Goal: Task Accomplishment & Management: Use online tool/utility

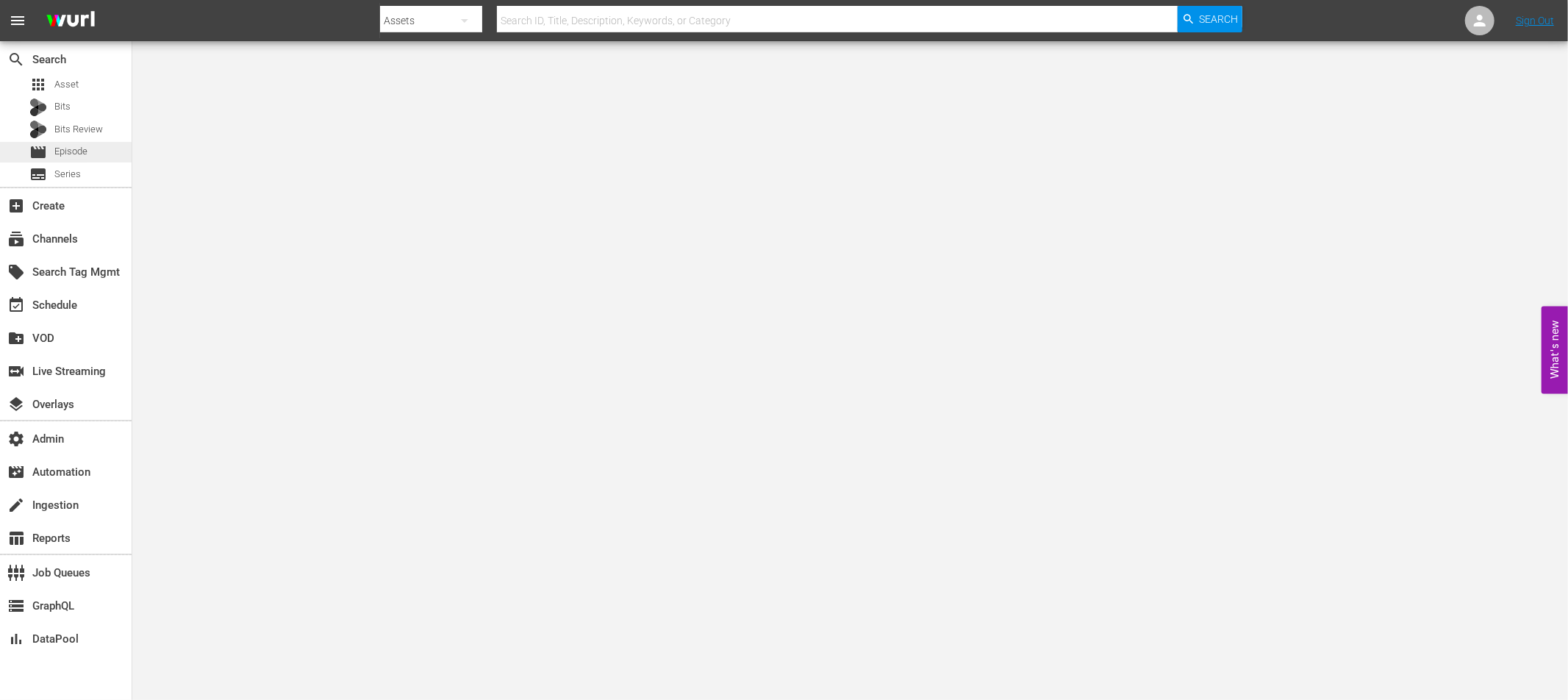
click at [66, 144] on span "Episode" at bounding box center [70, 151] width 33 height 14
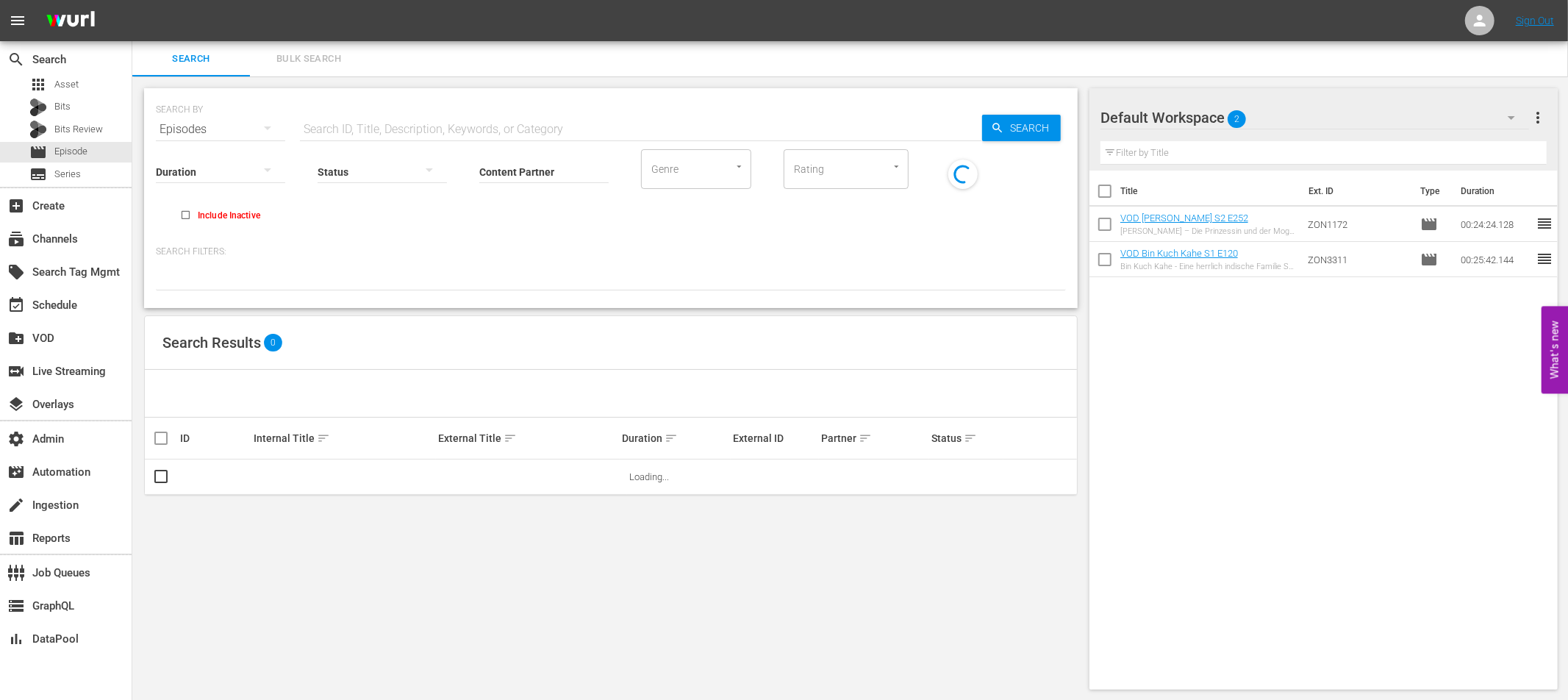
drag, startPoint x: 437, startPoint y: 127, endPoint x: 444, endPoint y: 130, distance: 7.6
click at [437, 128] on input "text" at bounding box center [641, 129] width 682 height 35
paste input "Whippoorwills"
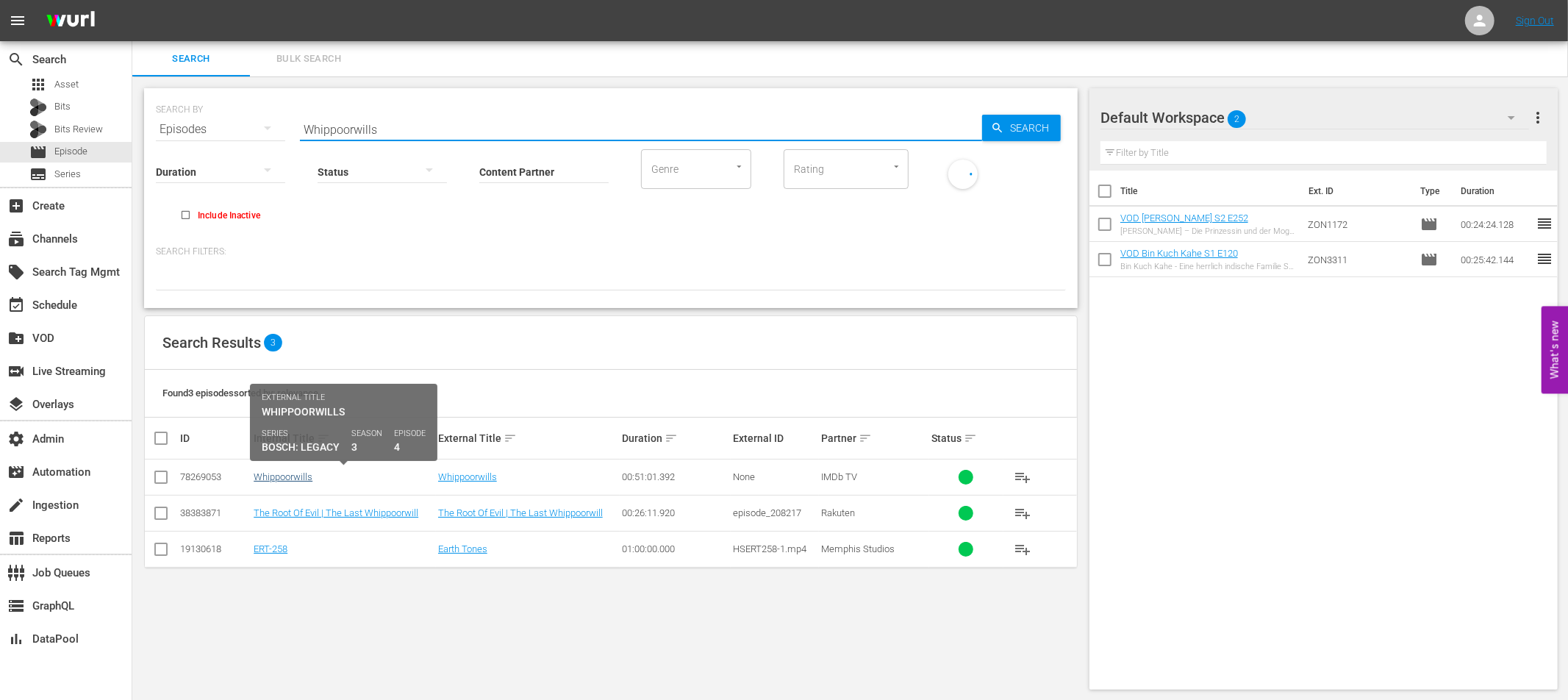
type input "Whippoorwills"
click at [300, 478] on link "Whippoorwills" at bounding box center [282, 477] width 58 height 11
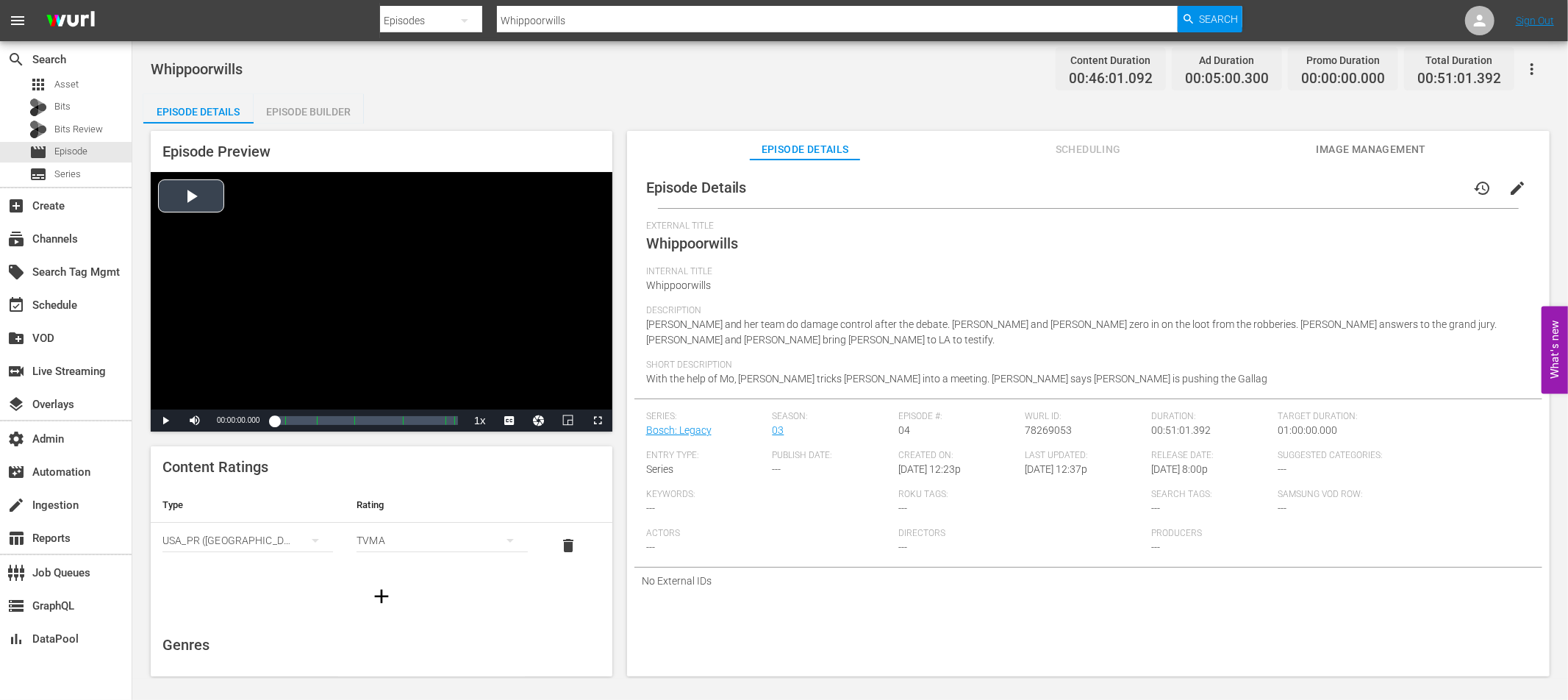
drag, startPoint x: 211, startPoint y: 189, endPoint x: 295, endPoint y: 369, distance: 198.6
click at [211, 189] on div "Video Player" at bounding box center [381, 291] width 461 height 238
drag, startPoint x: 282, startPoint y: 420, endPoint x: 303, endPoint y: 423, distance: 21.2
click at [303, 423] on div "00:08:11.807" at bounding box center [289, 420] width 30 height 14
click at [310, 119] on div "Episode Builder" at bounding box center [309, 112] width 111 height 35
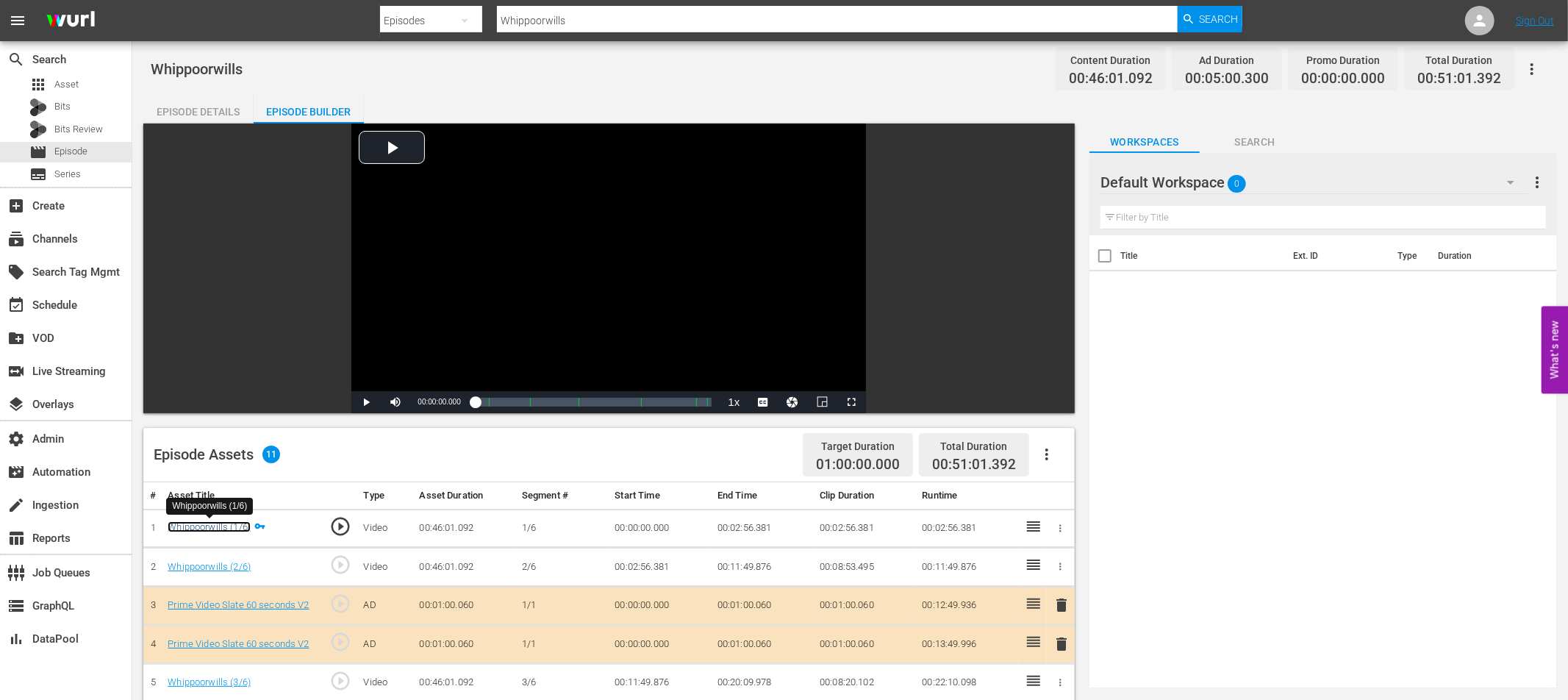
click at [224, 526] on link "Whippoorwills (1/6)" at bounding box center [209, 526] width 83 height 11
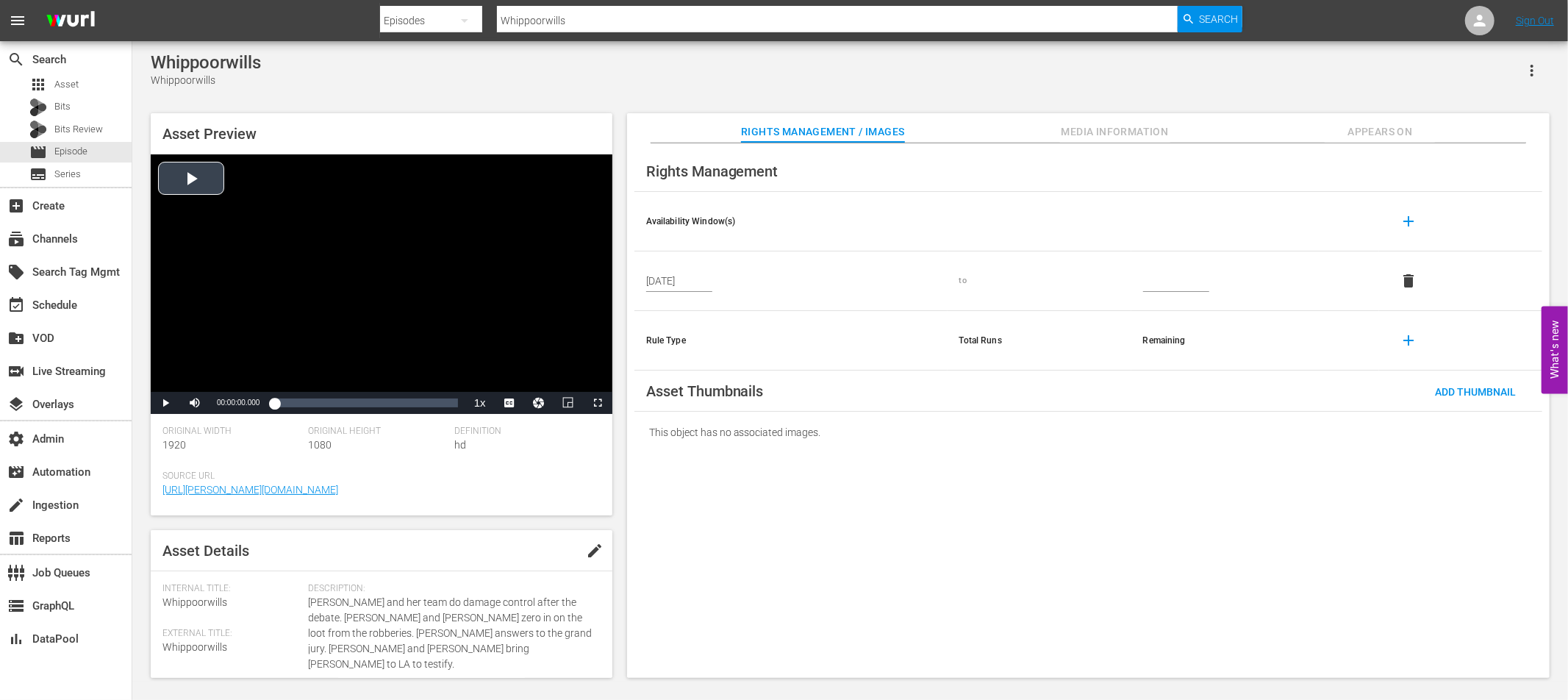
drag, startPoint x: 194, startPoint y: 184, endPoint x: 200, endPoint y: 208, distance: 24.7
click at [194, 184] on div "Video Player" at bounding box center [381, 274] width 461 height 238
click at [307, 401] on div "Loaded : 1.52% 00:08:18.992 00:00:05.548" at bounding box center [365, 403] width 183 height 14
click at [330, 408] on div "Loaded : 21.32% 00:14:02.742 00:08:45.801" at bounding box center [365, 403] width 183 height 14
click at [350, 405] on div "Loaded : 30.88% 00:19:02.138 00:14:03.154" at bounding box center [365, 403] width 183 height 14
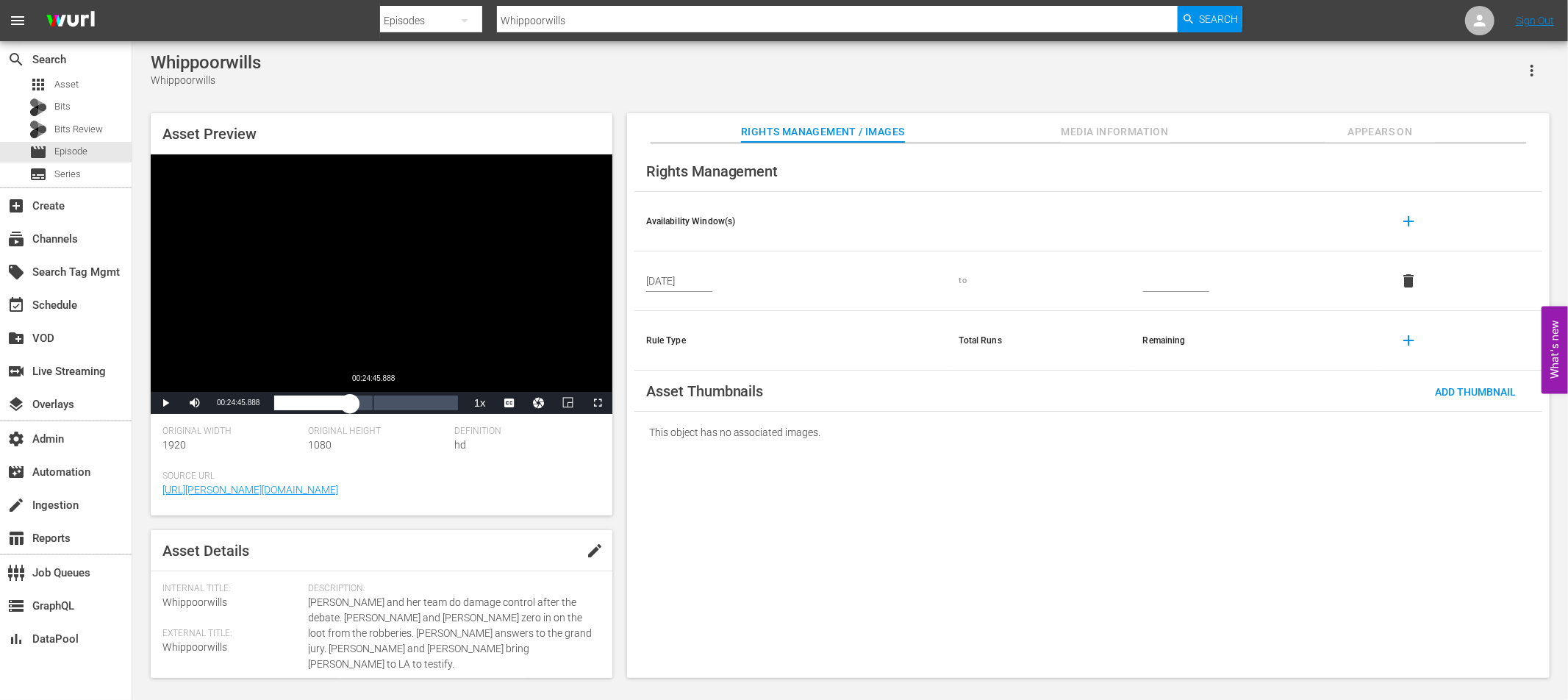
click at [372, 404] on div "Loaded : 41.98% 00:24:45.888 00:19:02.684" at bounding box center [365, 403] width 183 height 14
click at [392, 404] on div "Loaded : 54.16% 00:29:34.195 00:24:46.235" at bounding box center [365, 403] width 183 height 14
click at [409, 404] on div "Loaded : 65.25% 00:34:03.208 00:29:45.677" at bounding box center [365, 403] width 183 height 14
click at [428, 404] on div "Loaded : 74.39% 00:38:48.631 00:34:03.616" at bounding box center [365, 403] width 183 height 14
click at [452, 404] on div "Loaded : 84.83% 00:44:32.382 00:38:49.045" at bounding box center [365, 403] width 183 height 14
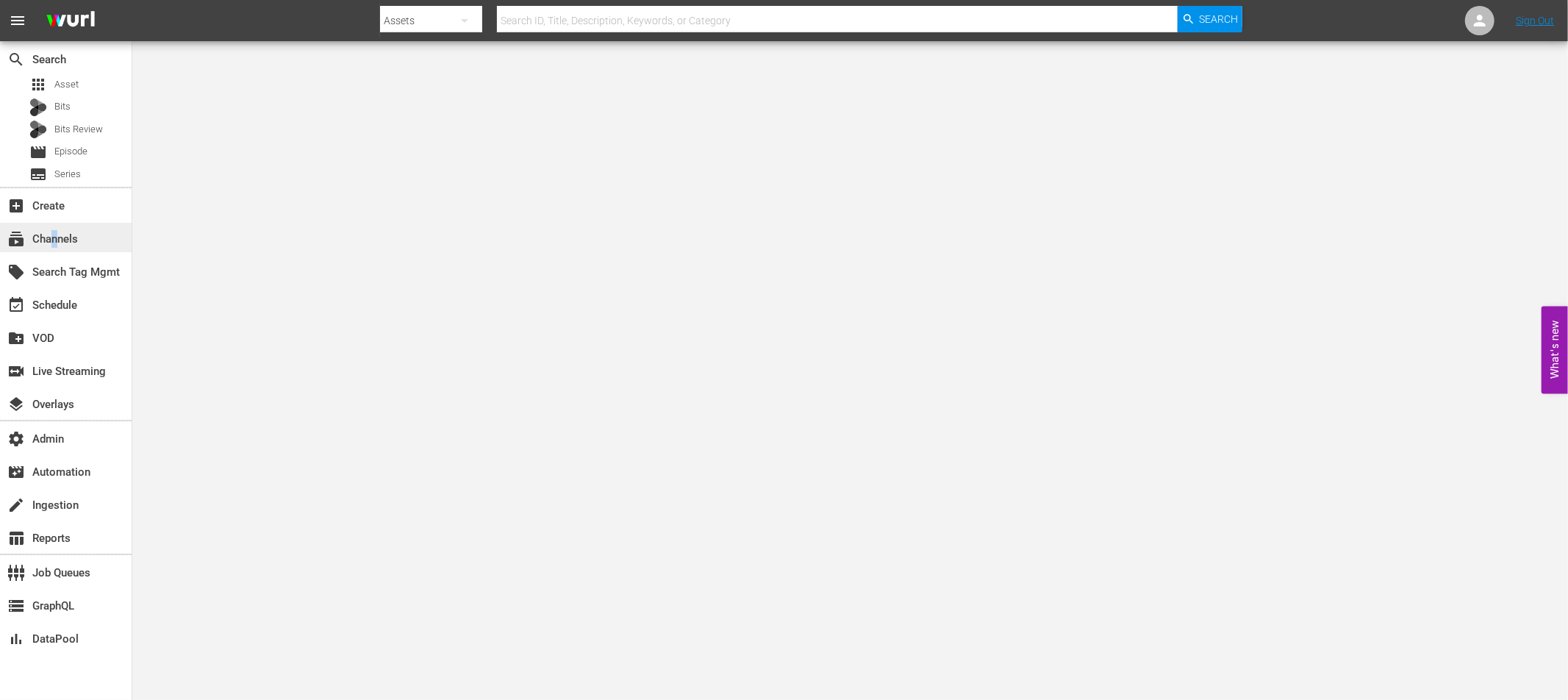
click at [54, 240] on div "subscriptions Channels" at bounding box center [41, 237] width 83 height 13
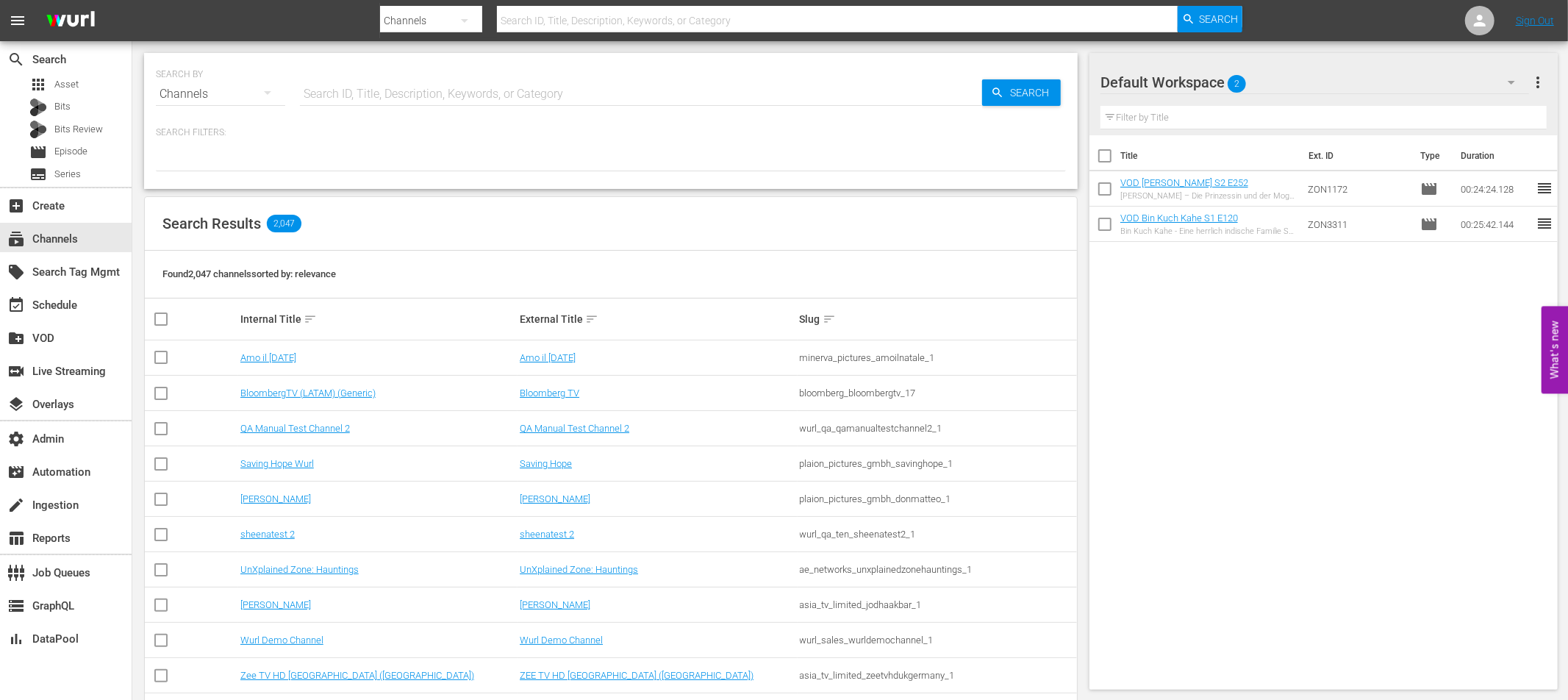
click at [360, 96] on input "text" at bounding box center [641, 94] width 682 height 35
type input "fifa"
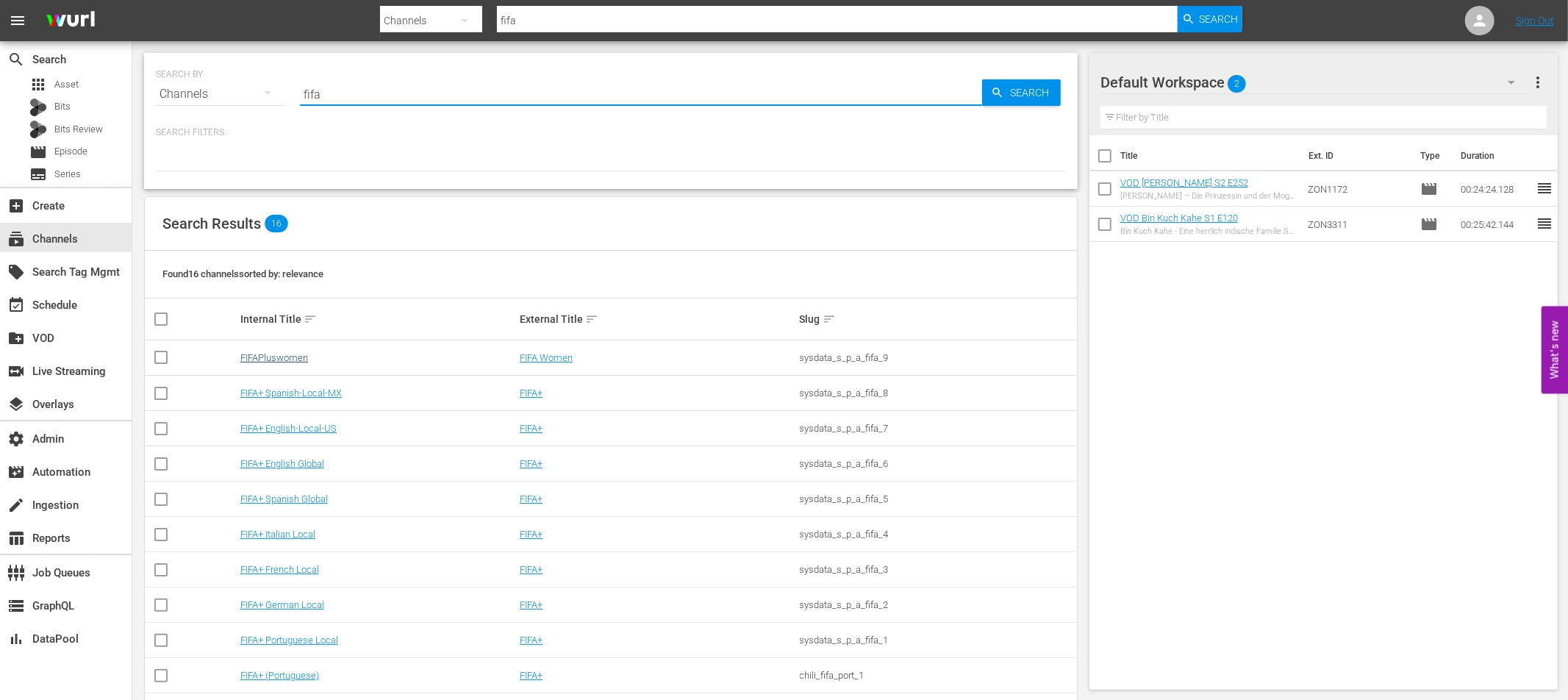
type input "fifa"
click at [259, 354] on link "FIFAPluswomen" at bounding box center [273, 357] width 67 height 11
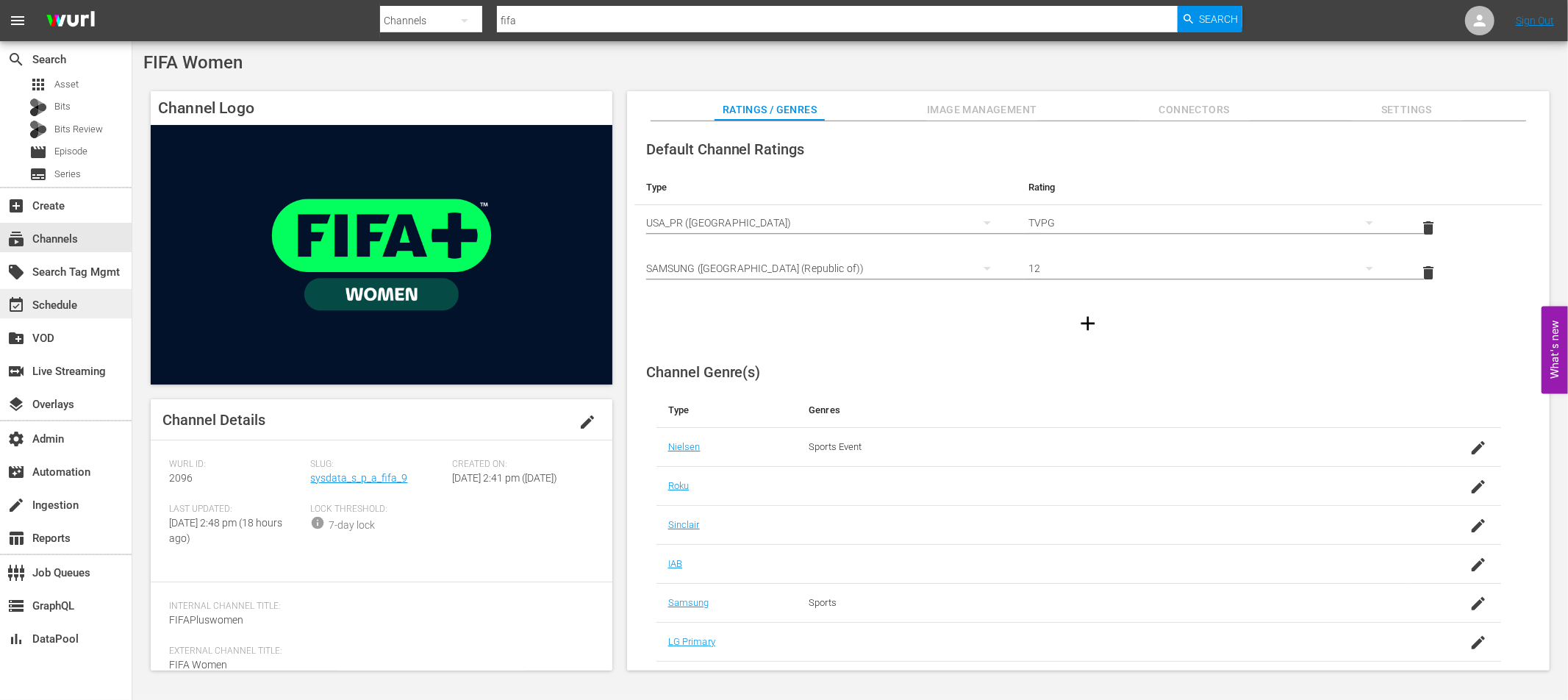
click at [66, 309] on div "event_available Schedule" at bounding box center [41, 302] width 83 height 13
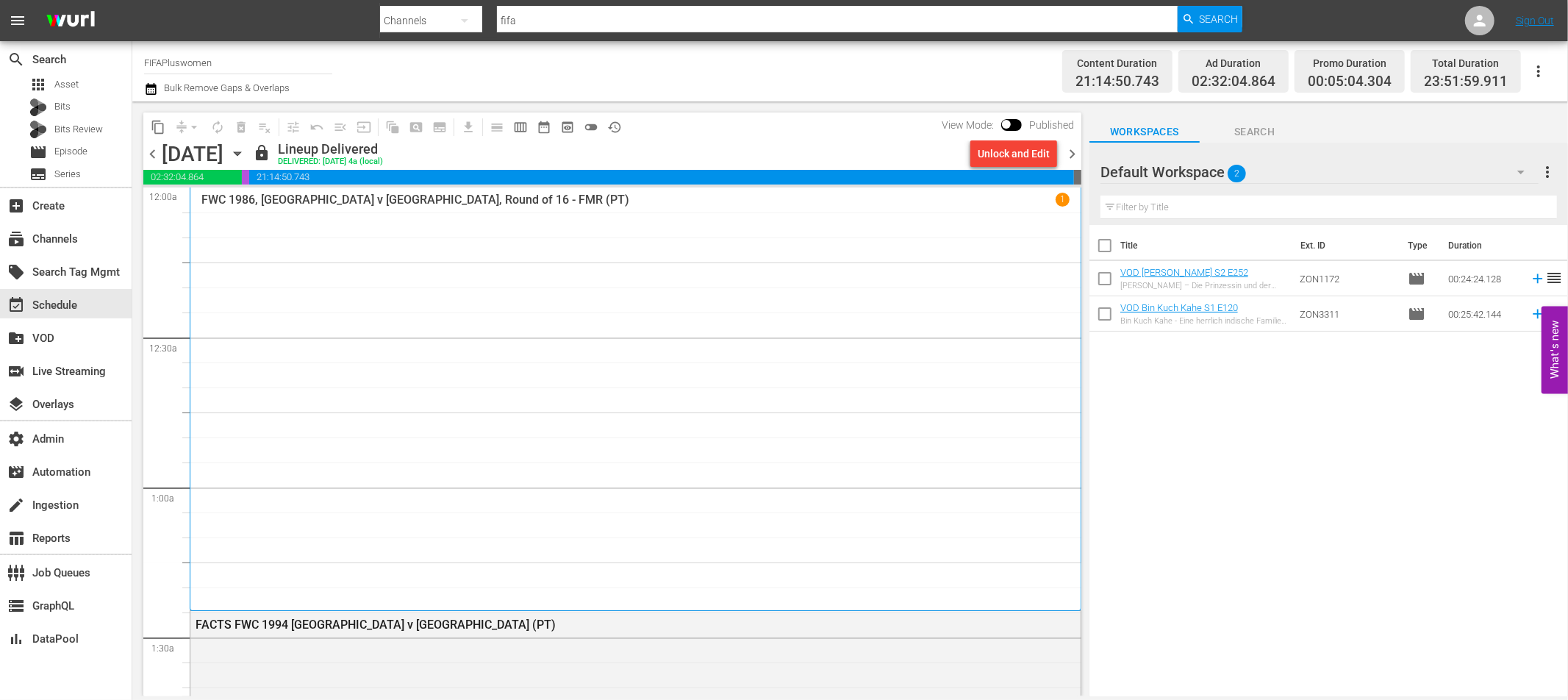
click at [613, 420] on div "FWC 1986, Brazil v Poland, Round of 16 - FMR (PT) 1" at bounding box center [635, 399] width 868 height 412
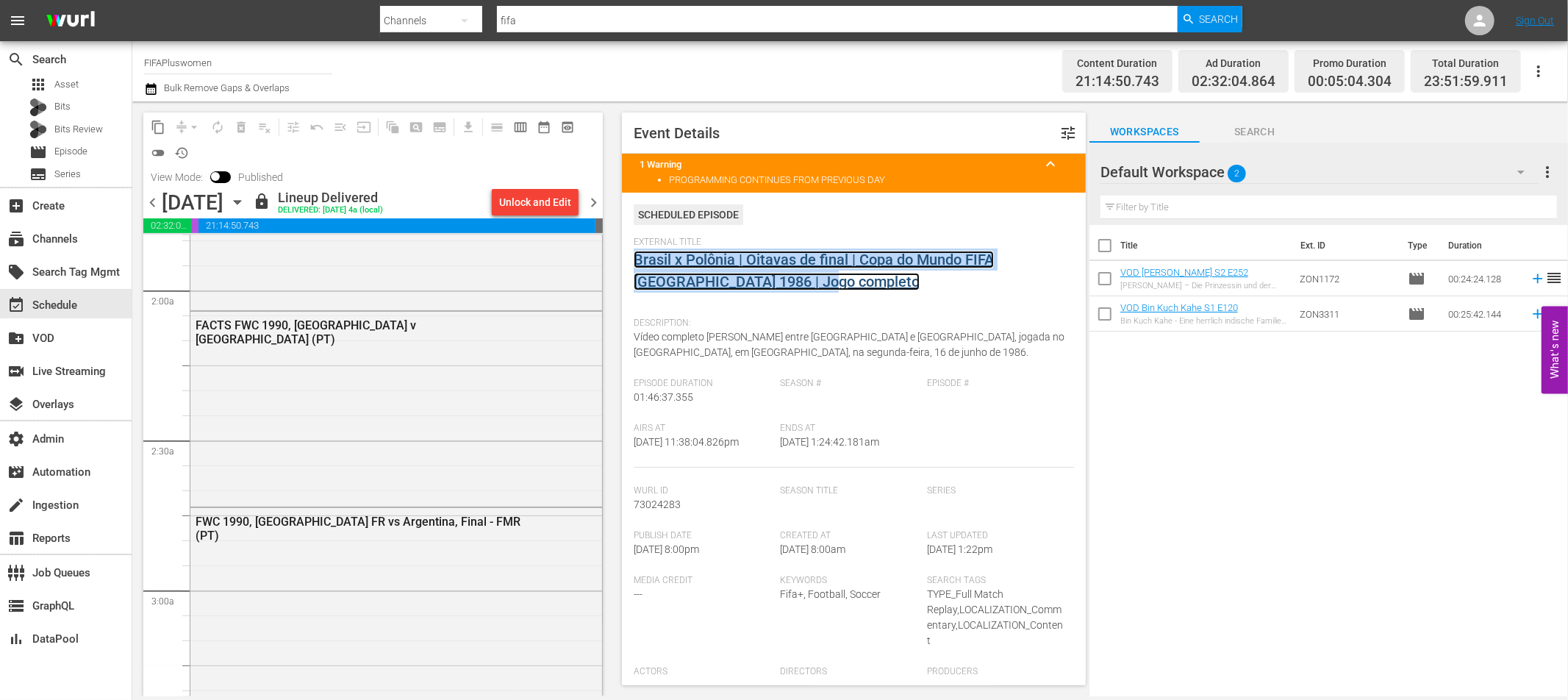
scroll to position [554, 0]
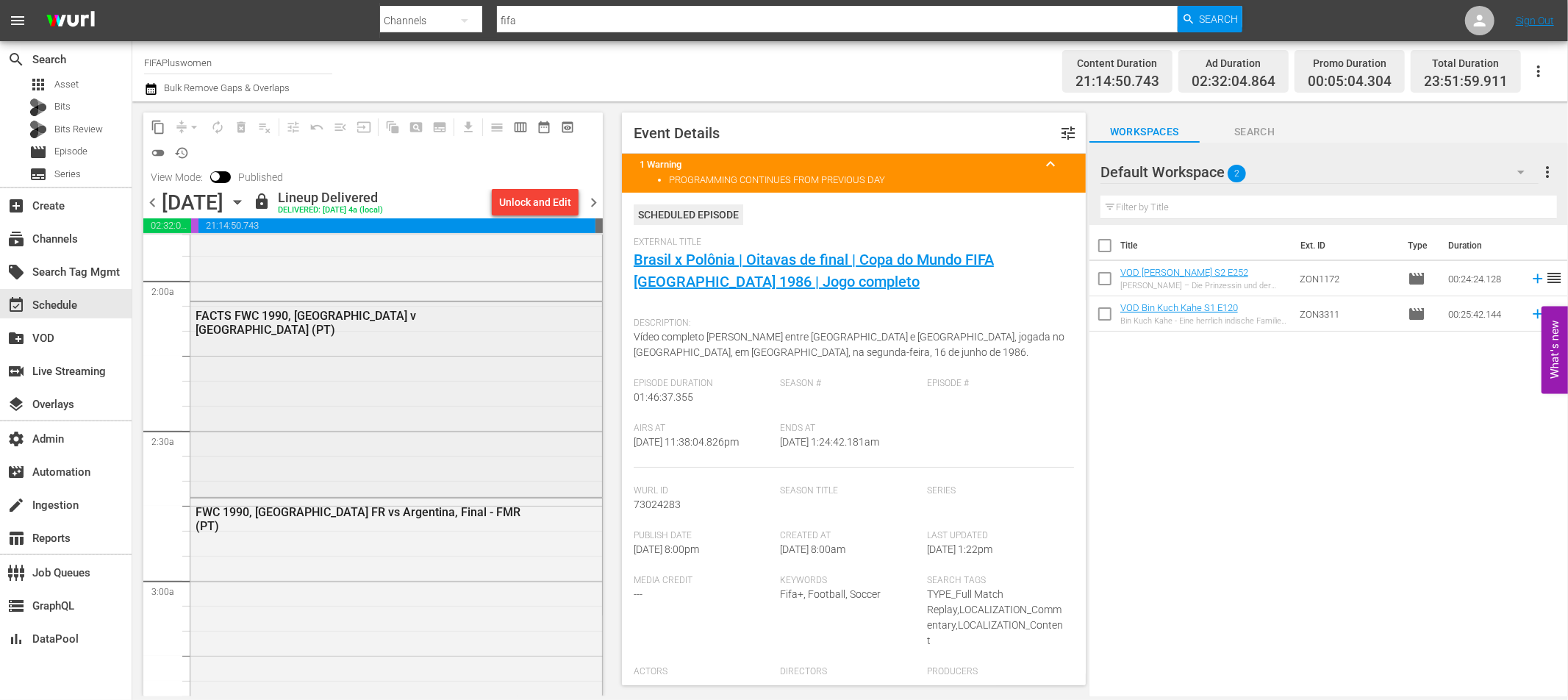
click at [447, 378] on div "FACTS FWC 1990, Germany v Argentina (PT)" at bounding box center [397, 398] width 412 height 191
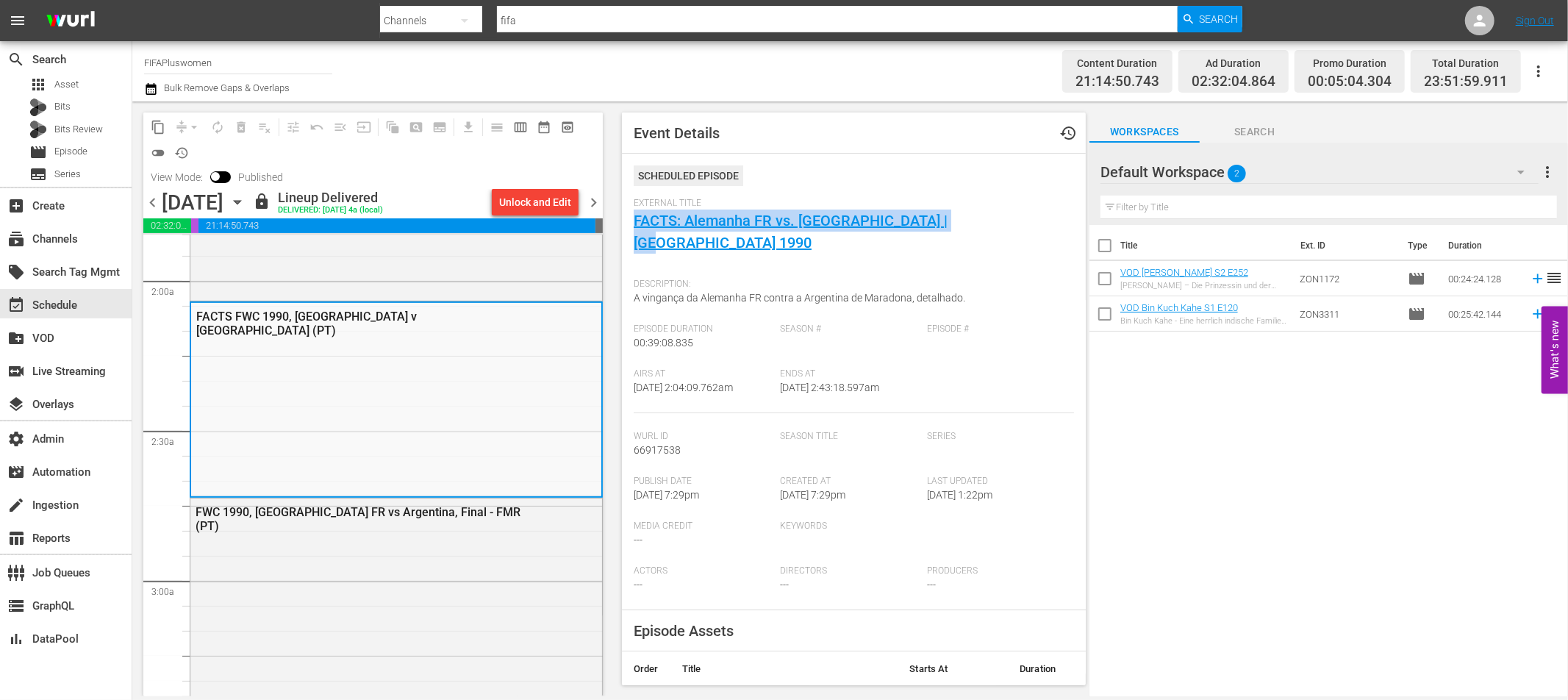
click at [1250, 135] on span "Search" at bounding box center [1255, 131] width 111 height 18
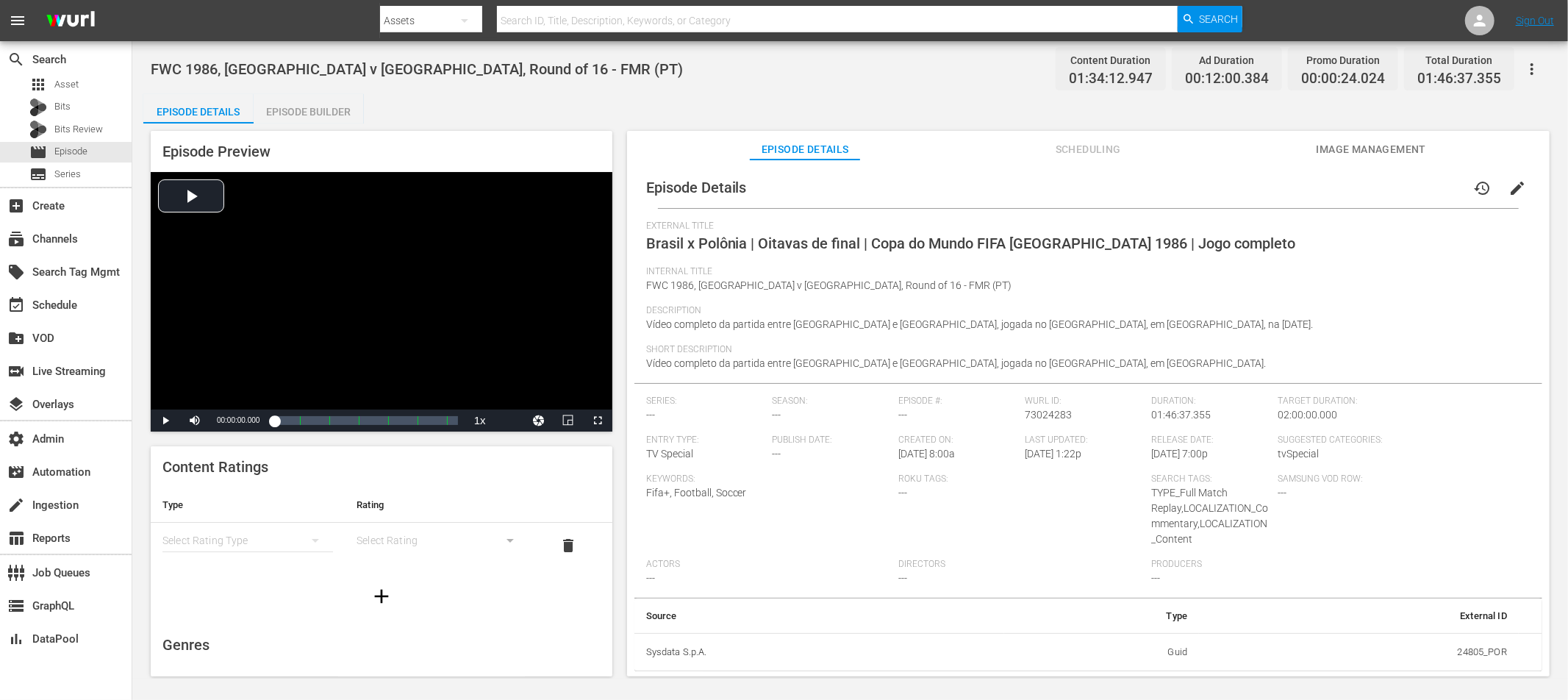
click at [1098, 150] on span "Scheduling" at bounding box center [1088, 149] width 111 height 18
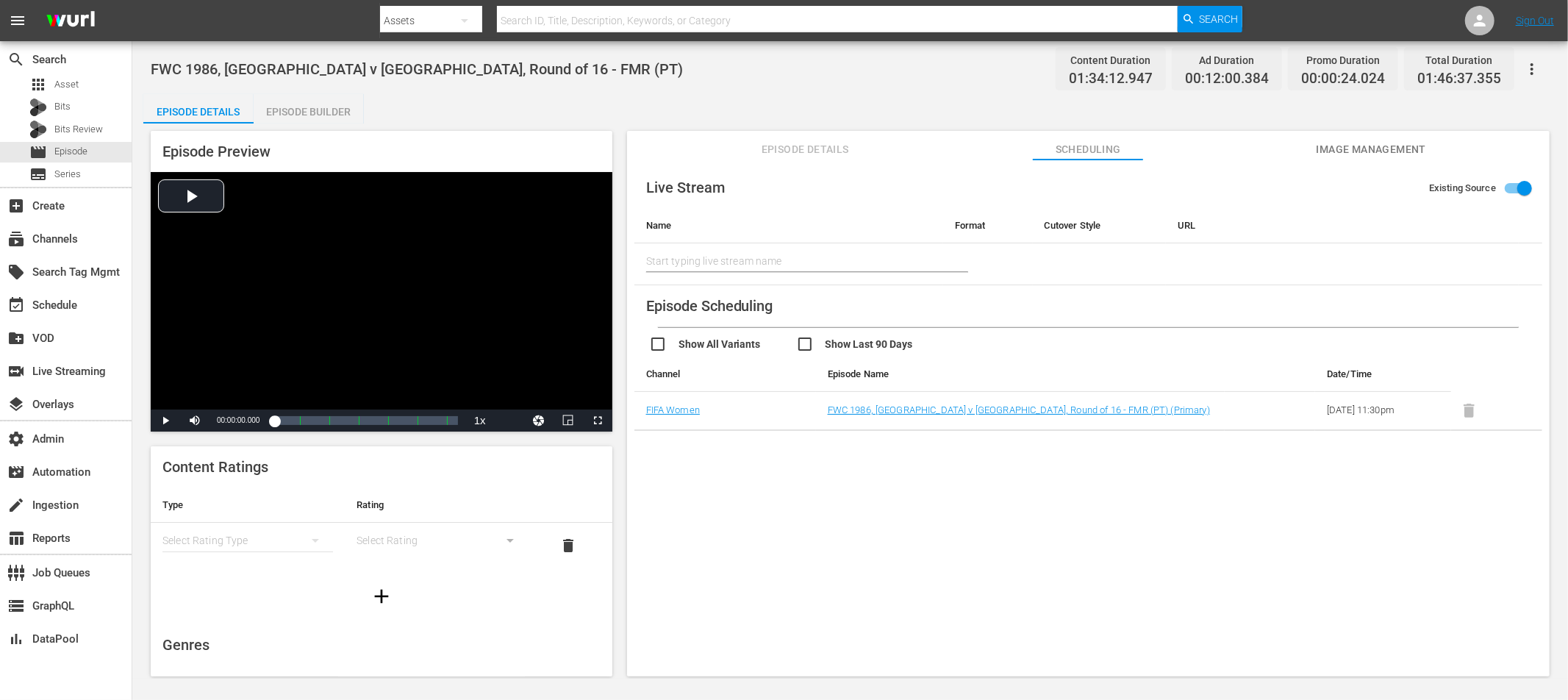
click at [1366, 146] on span "Image Management" at bounding box center [1371, 149] width 111 height 18
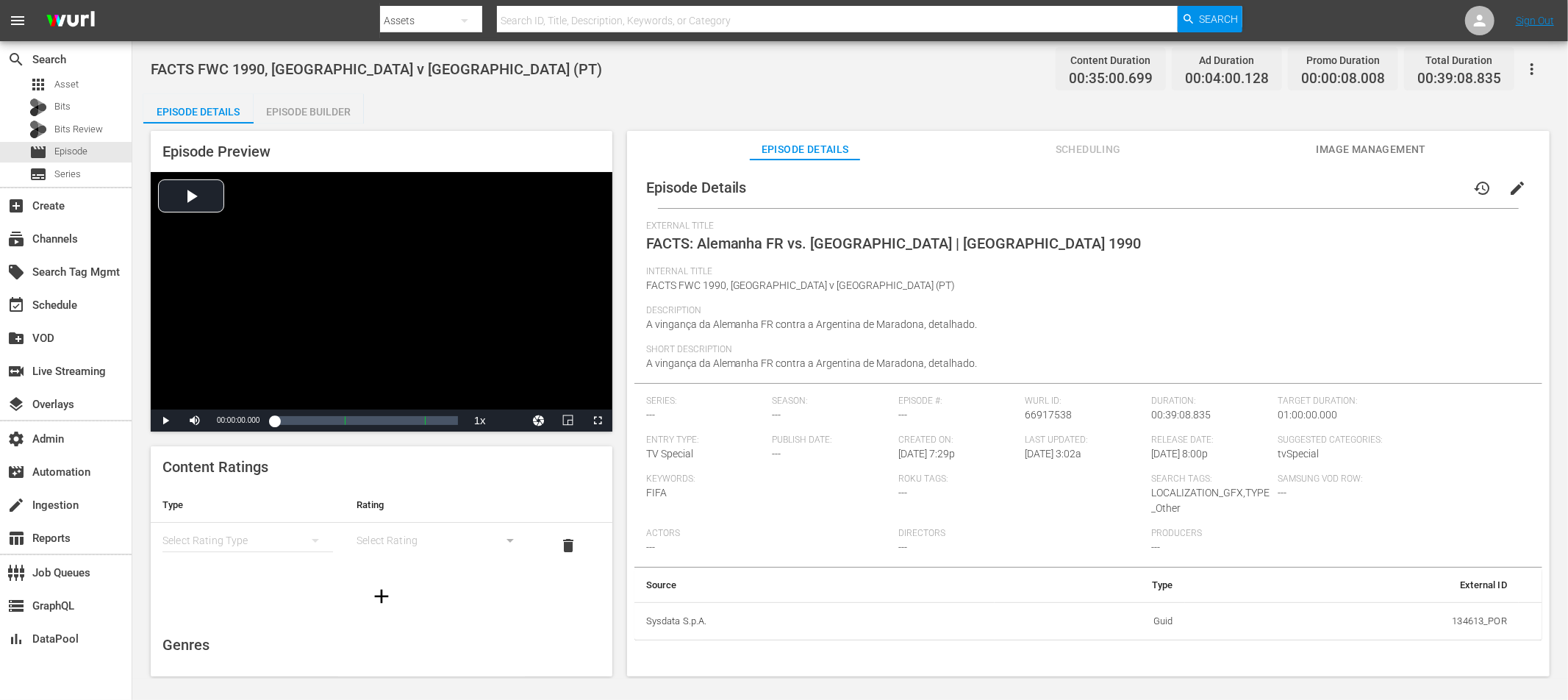
click at [1075, 149] on span "Scheduling" at bounding box center [1088, 149] width 111 height 18
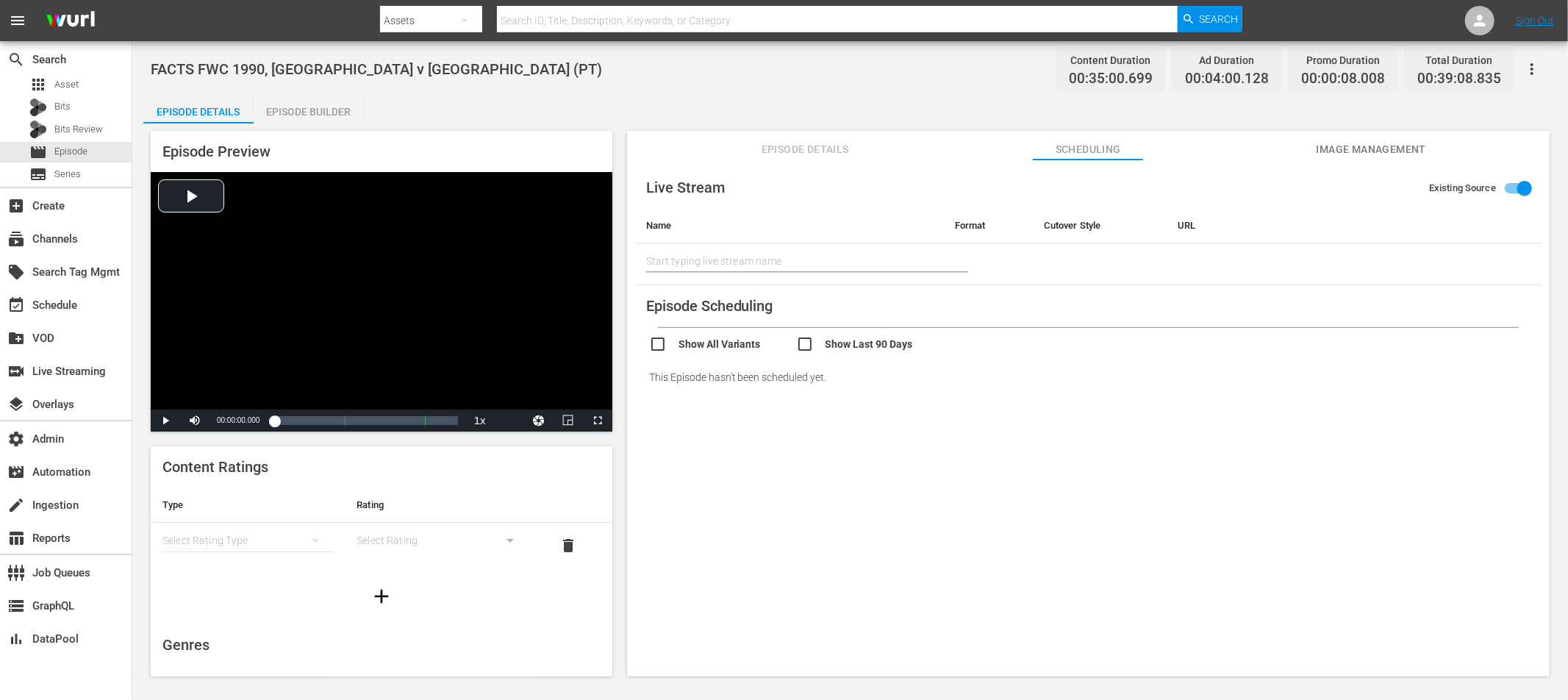
click at [1408, 147] on span "Image Management" at bounding box center [1371, 149] width 111 height 18
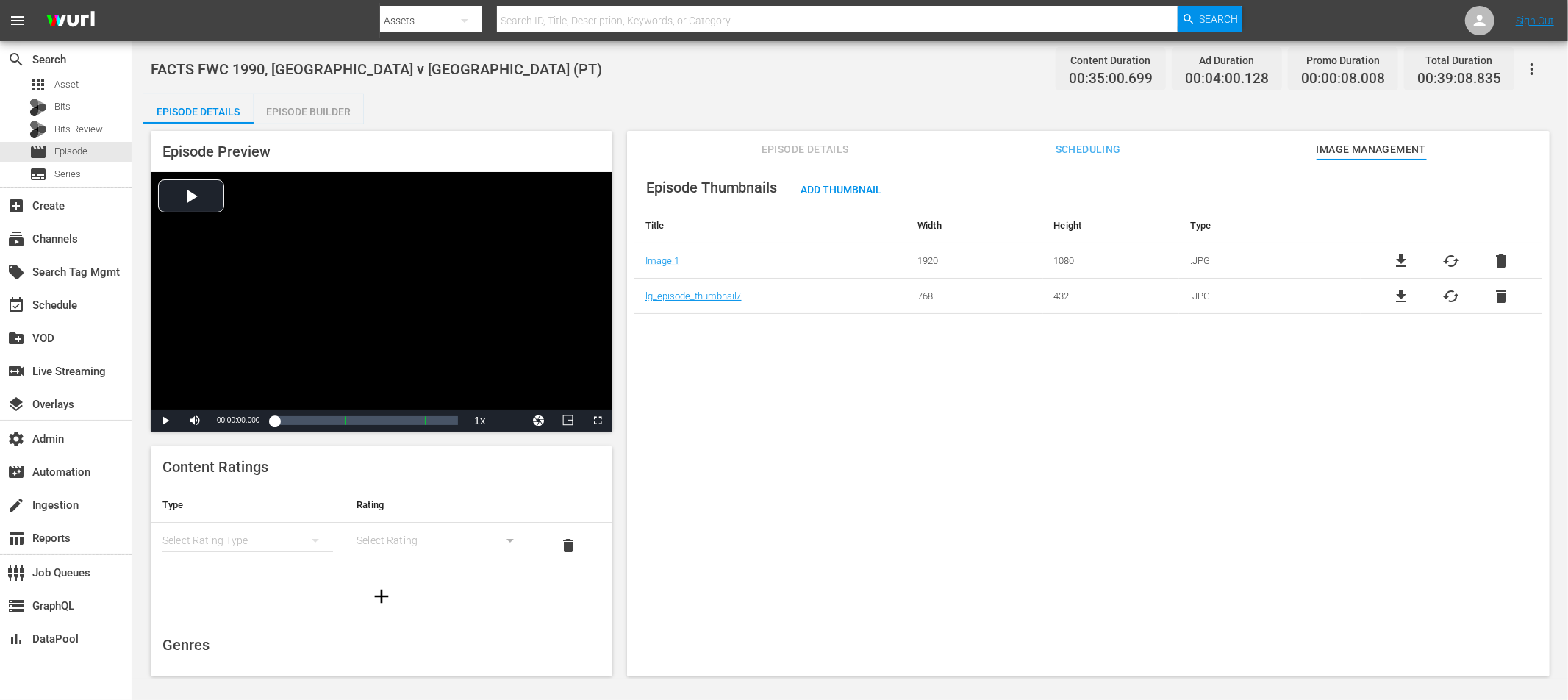
click at [810, 148] on span "Episode Details" at bounding box center [804, 149] width 111 height 18
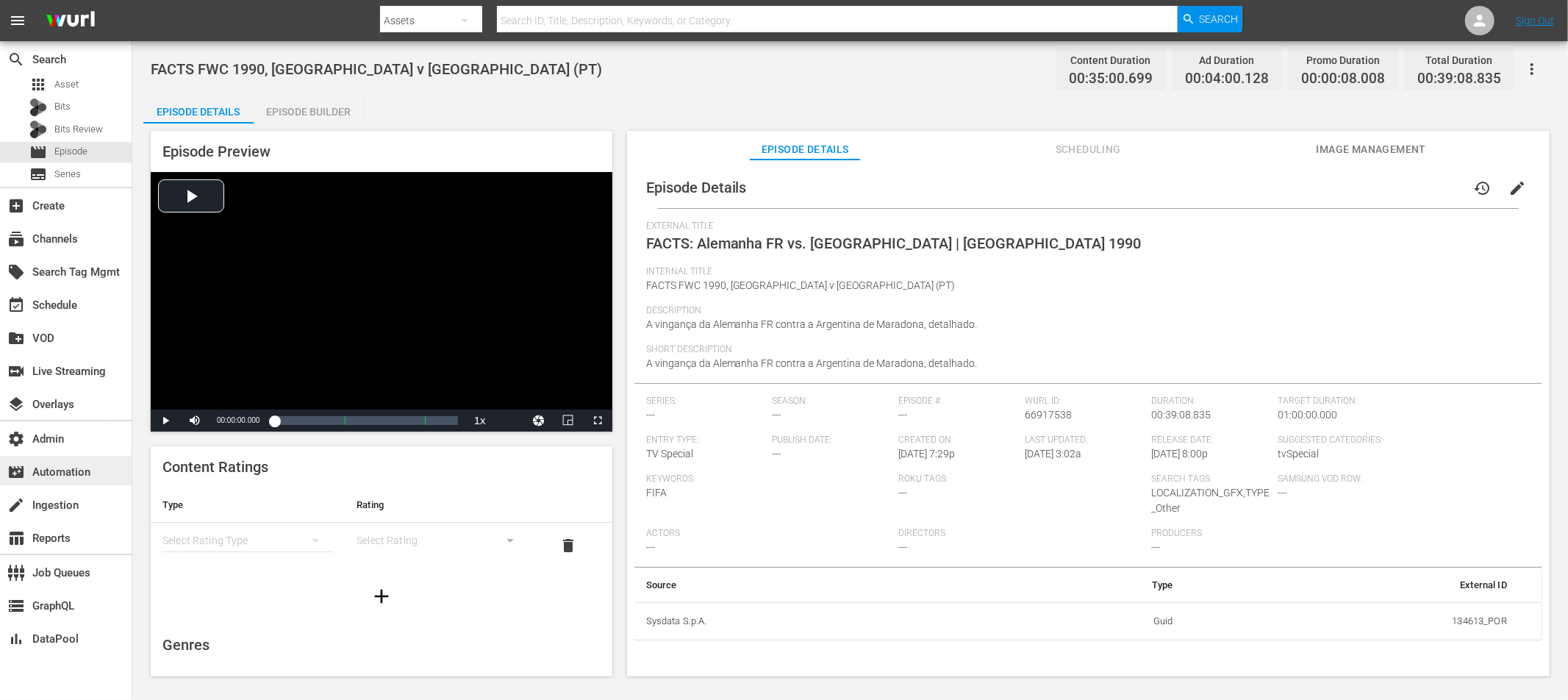
click at [62, 468] on div "movie_filter Automation" at bounding box center [41, 470] width 83 height 13
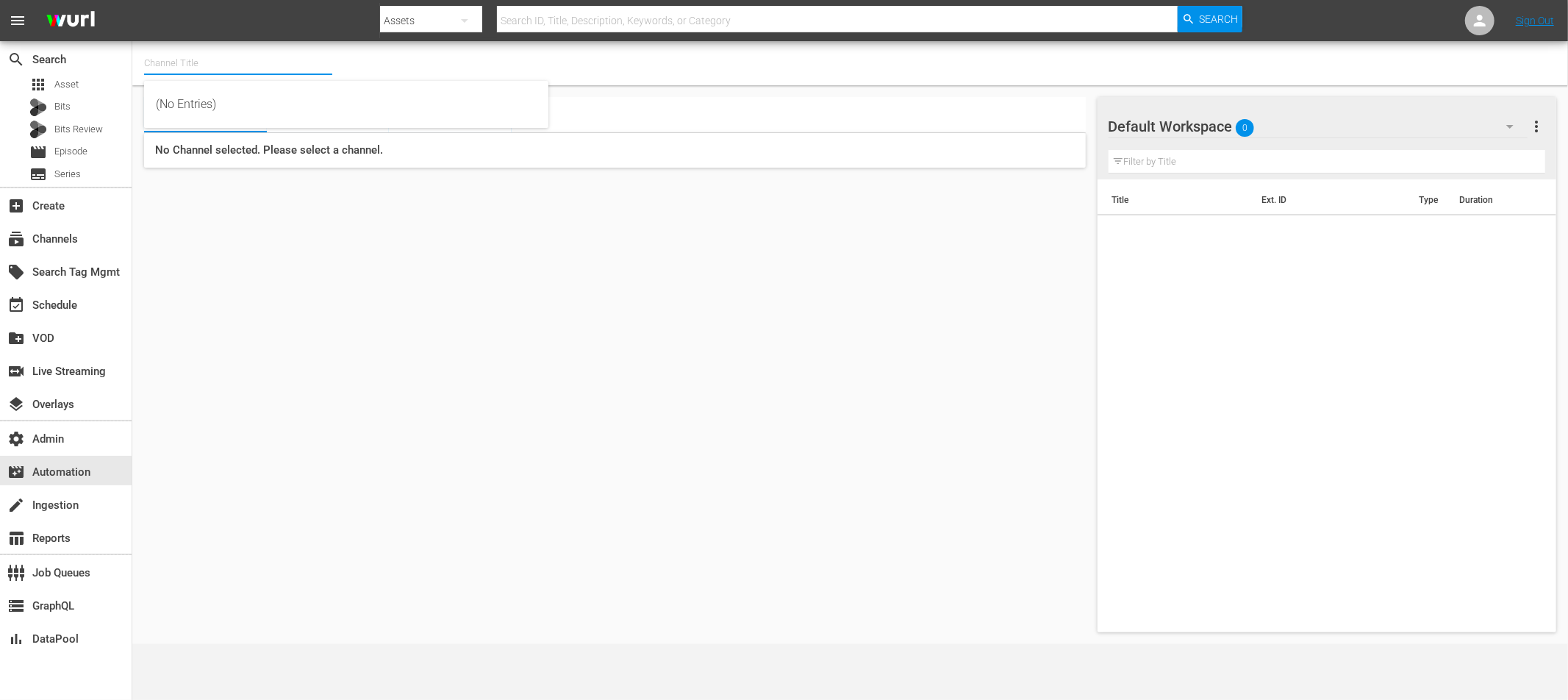
click at [186, 58] on input "text" at bounding box center [237, 63] width 188 height 35
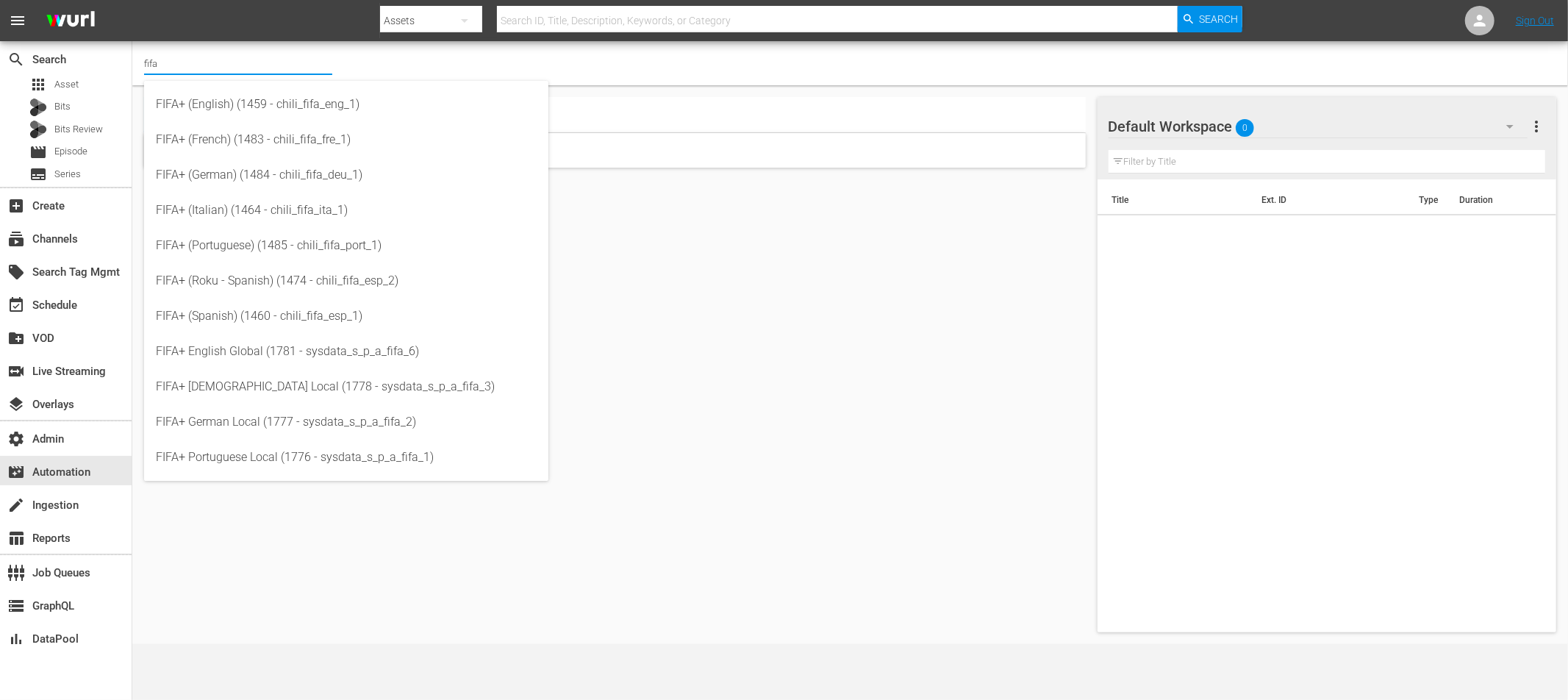
type input "fifa"
click at [822, 296] on div "Ad Slates 0 Promos 0 Break Templates No Channel selected. Please select a chann…" at bounding box center [614, 364] width 942 height 535
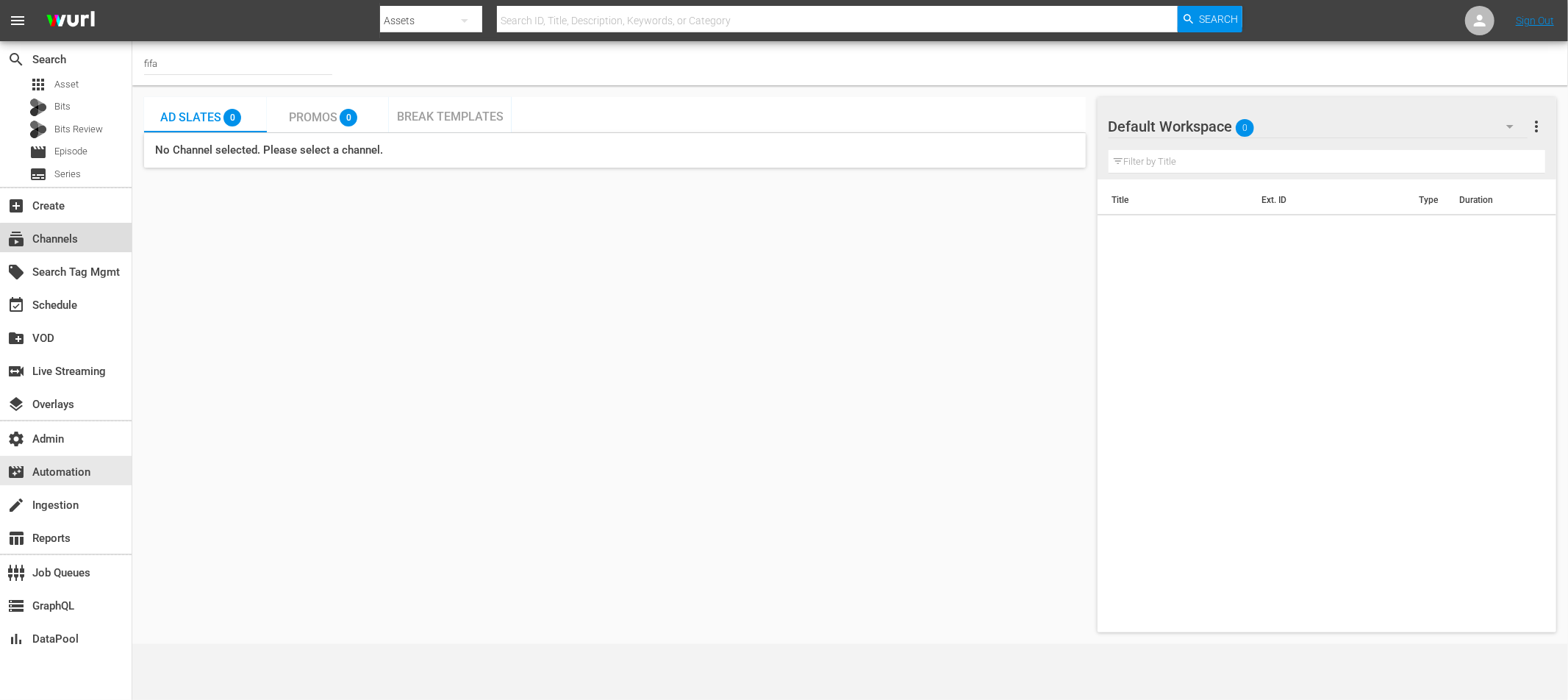
click at [70, 251] on div "subscriptions Channels" at bounding box center [66, 238] width 131 height 30
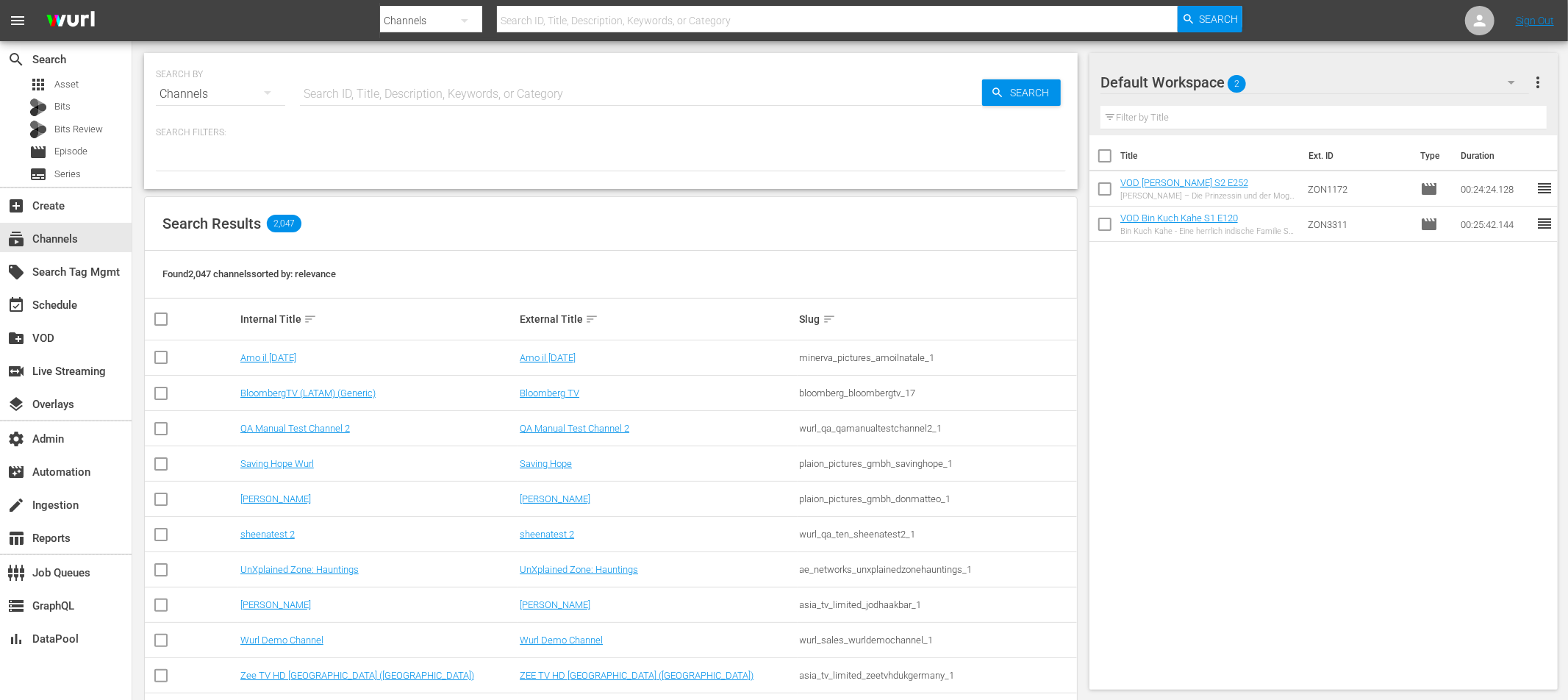
click at [383, 91] on input "text" at bounding box center [641, 94] width 682 height 35
type input "fifa"
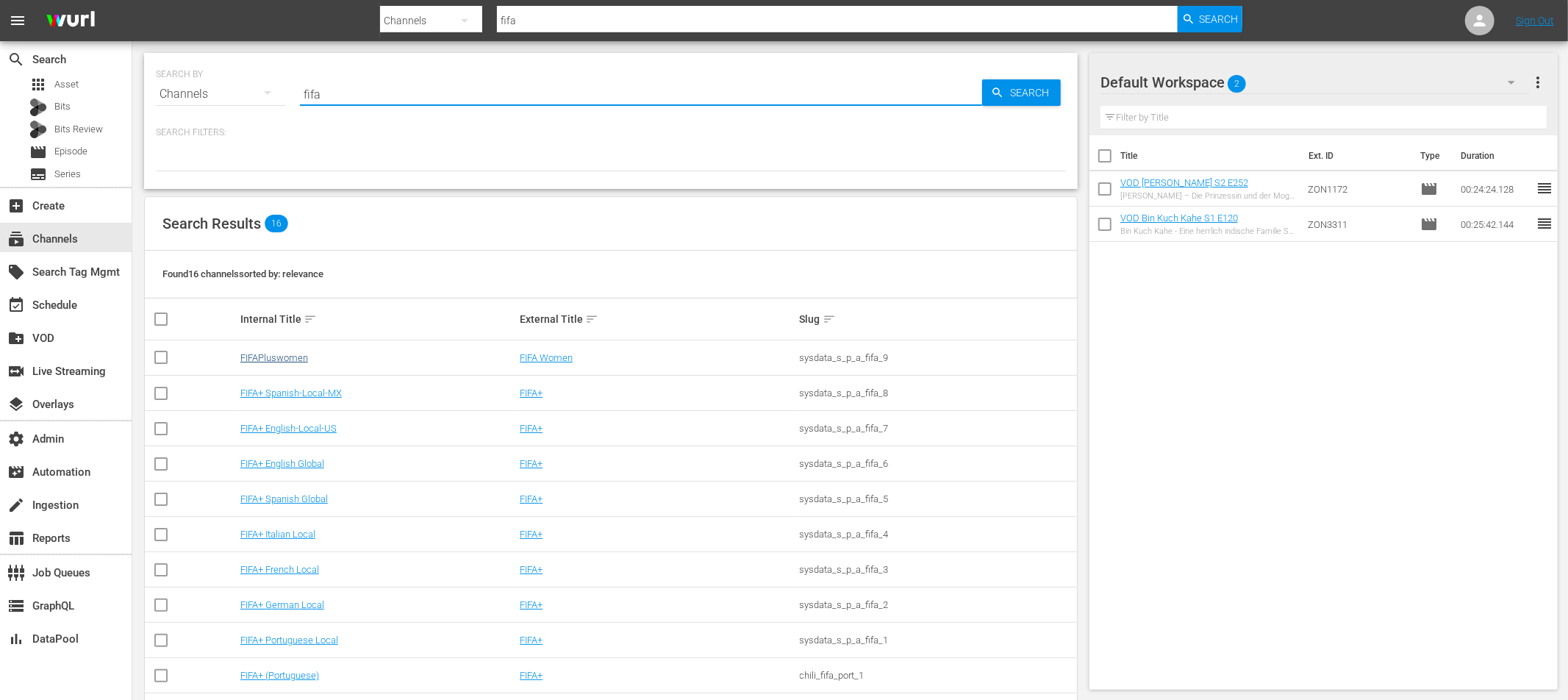
type input "fifa"
click at [293, 354] on link "FIFAPluswomen" at bounding box center [273, 357] width 67 height 11
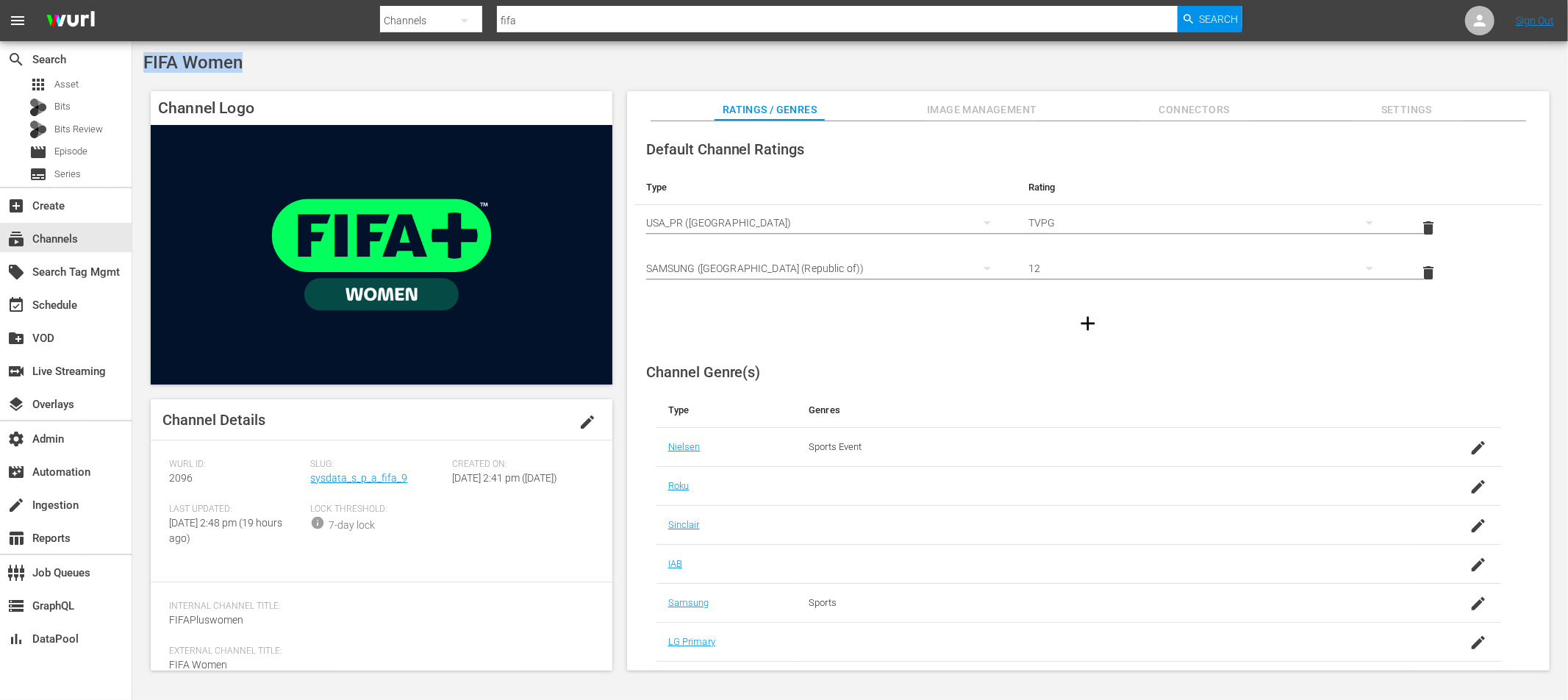
drag, startPoint x: 241, startPoint y: 67, endPoint x: 143, endPoint y: 67, distance: 98.0
click at [143, 67] on span "FIFA Women" at bounding box center [193, 62] width 99 height 21
copy span "FIFA Women"
click at [61, 475] on div "movie_filter Automation" at bounding box center [41, 470] width 83 height 13
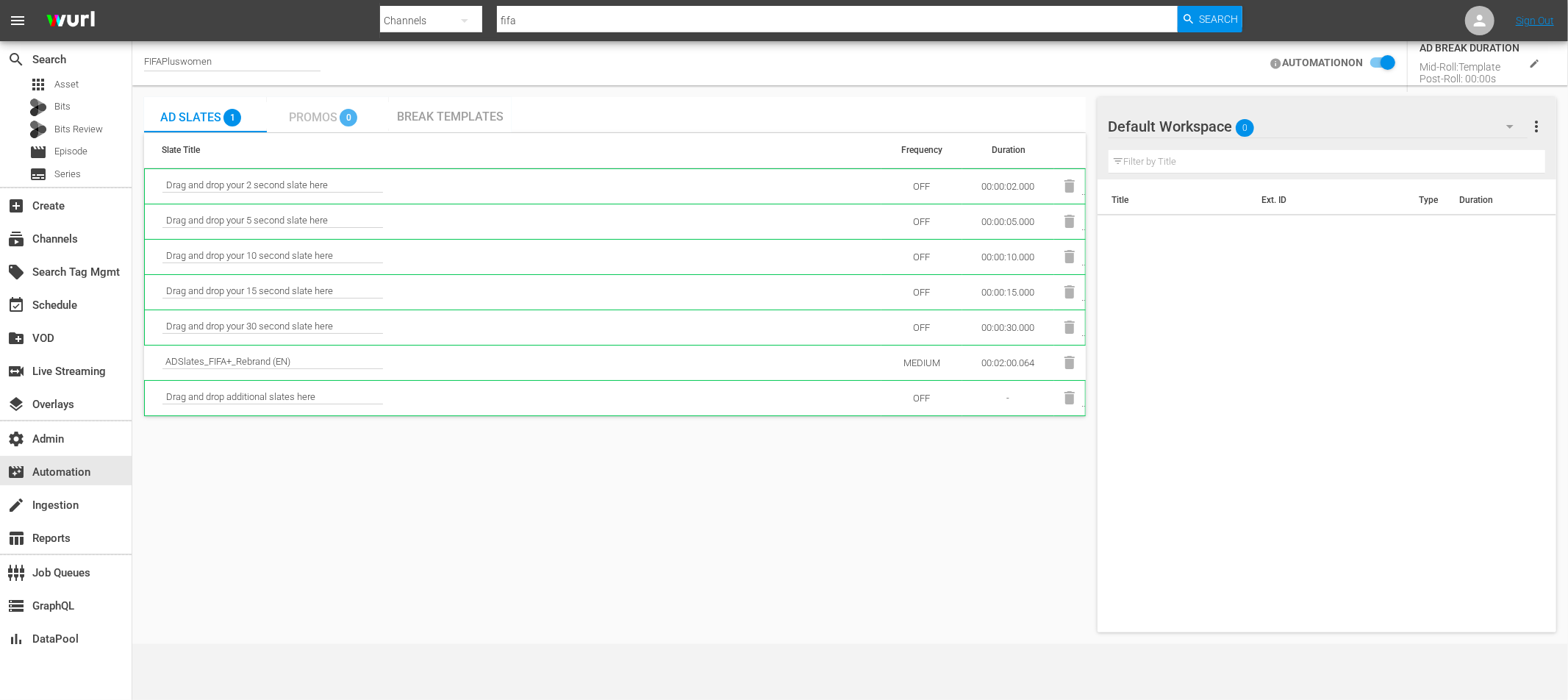
click at [311, 119] on span "Promos" at bounding box center [313, 118] width 49 height 14
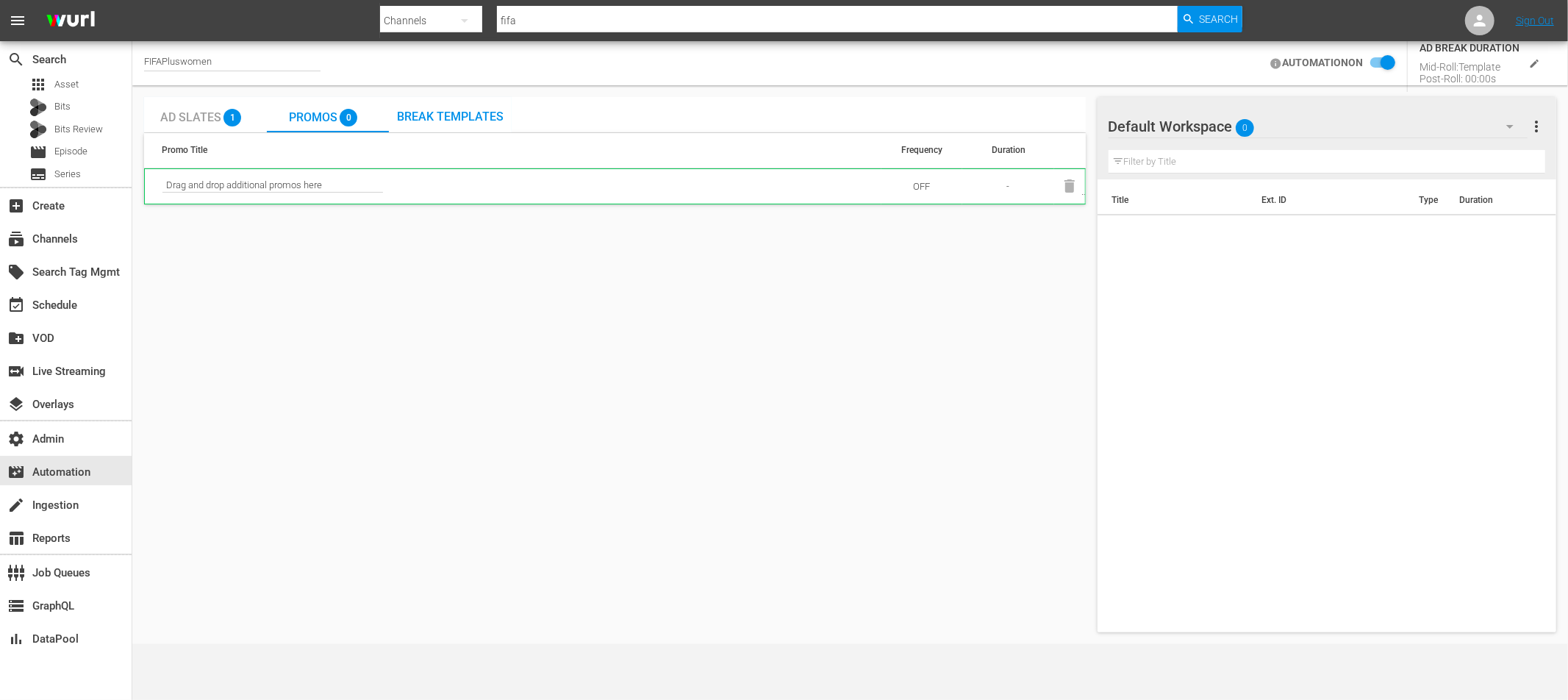
click at [452, 111] on span "Break Templates" at bounding box center [450, 117] width 106 height 14
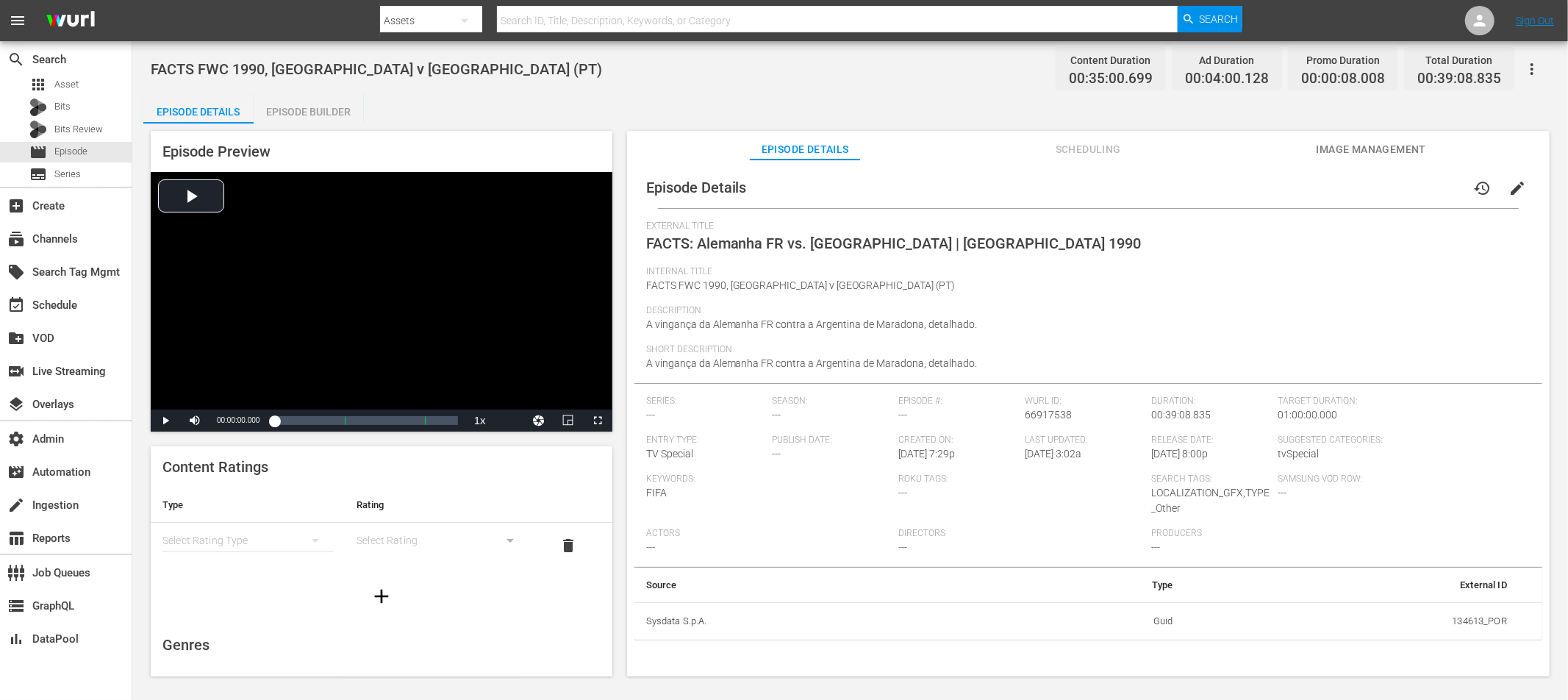
click at [320, 111] on div "Episode Builder" at bounding box center [309, 112] width 111 height 35
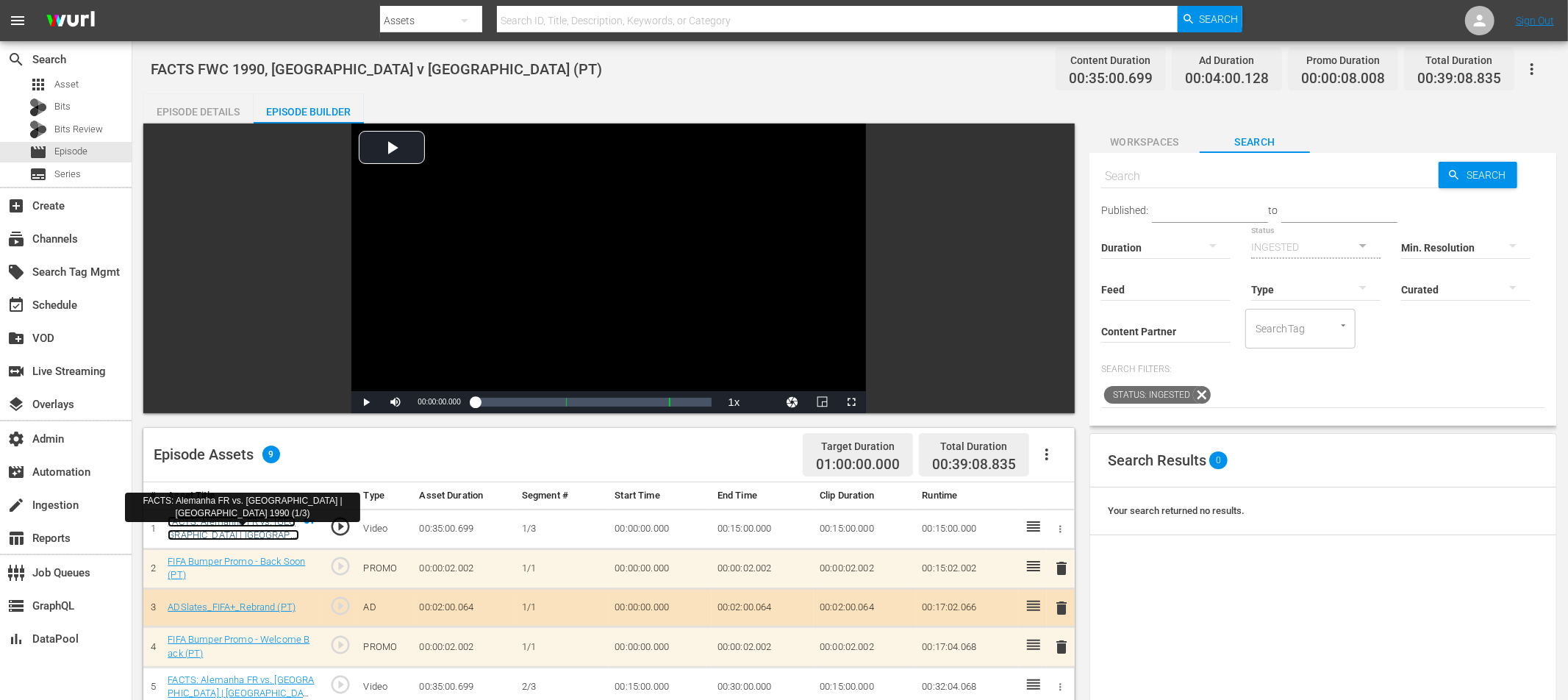
click at [247, 522] on link "FACTS: Alemanha FR vs. [GEOGRAPHIC_DATA] | [GEOGRAPHIC_DATA] 1990 (1/3)" at bounding box center [233, 535] width 131 height 38
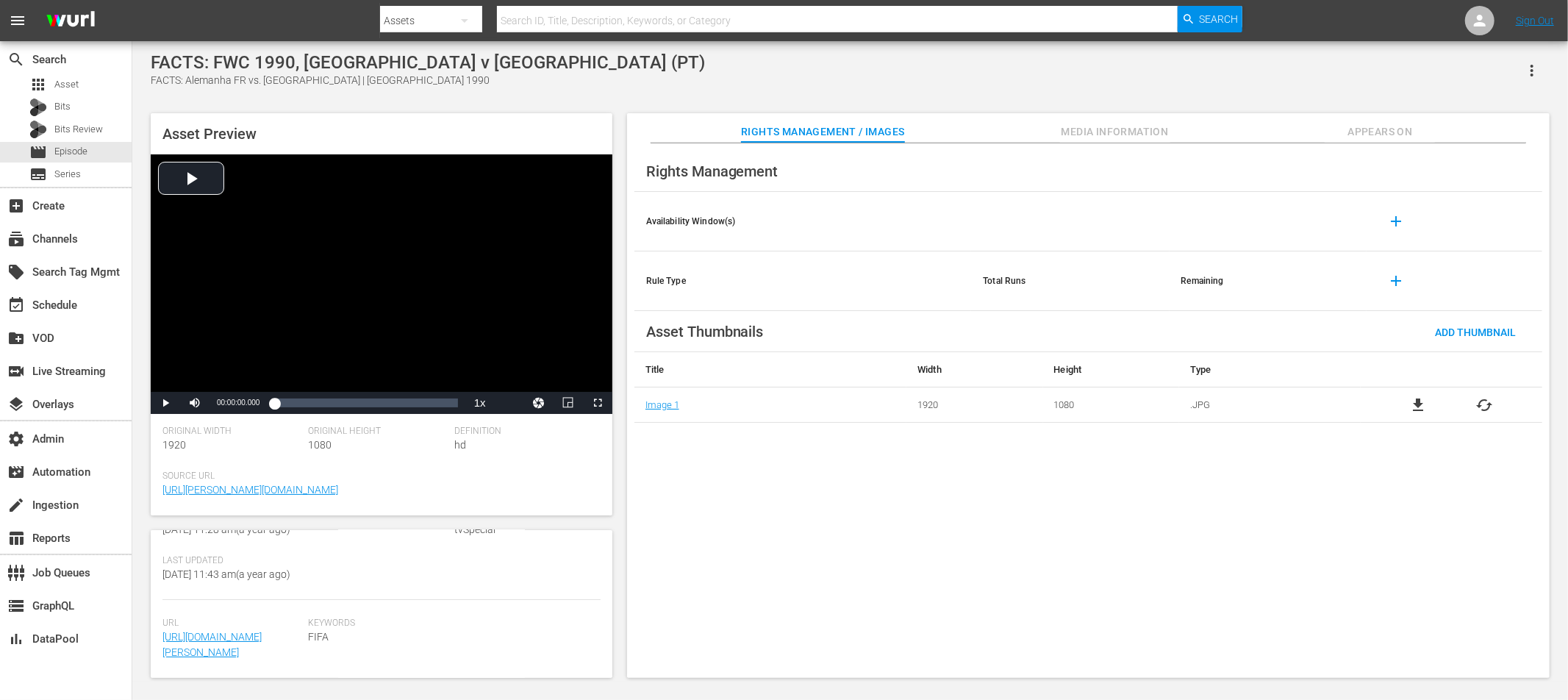
scroll to position [377, 0]
click at [324, 658] on div "Keywords FIFA" at bounding box center [454, 647] width 291 height 60
drag, startPoint x: 298, startPoint y: 653, endPoint x: 221, endPoint y: 638, distance: 78.4
click at [221, 638] on span "https://content-partner-mrss-feeds.s3.amazonaws.com/sysdata_s_p_a/135584.mul_18…" at bounding box center [232, 644] width 139 height 31
copy link "135584.mul_185_1080p25.wurl-POR.mp4"
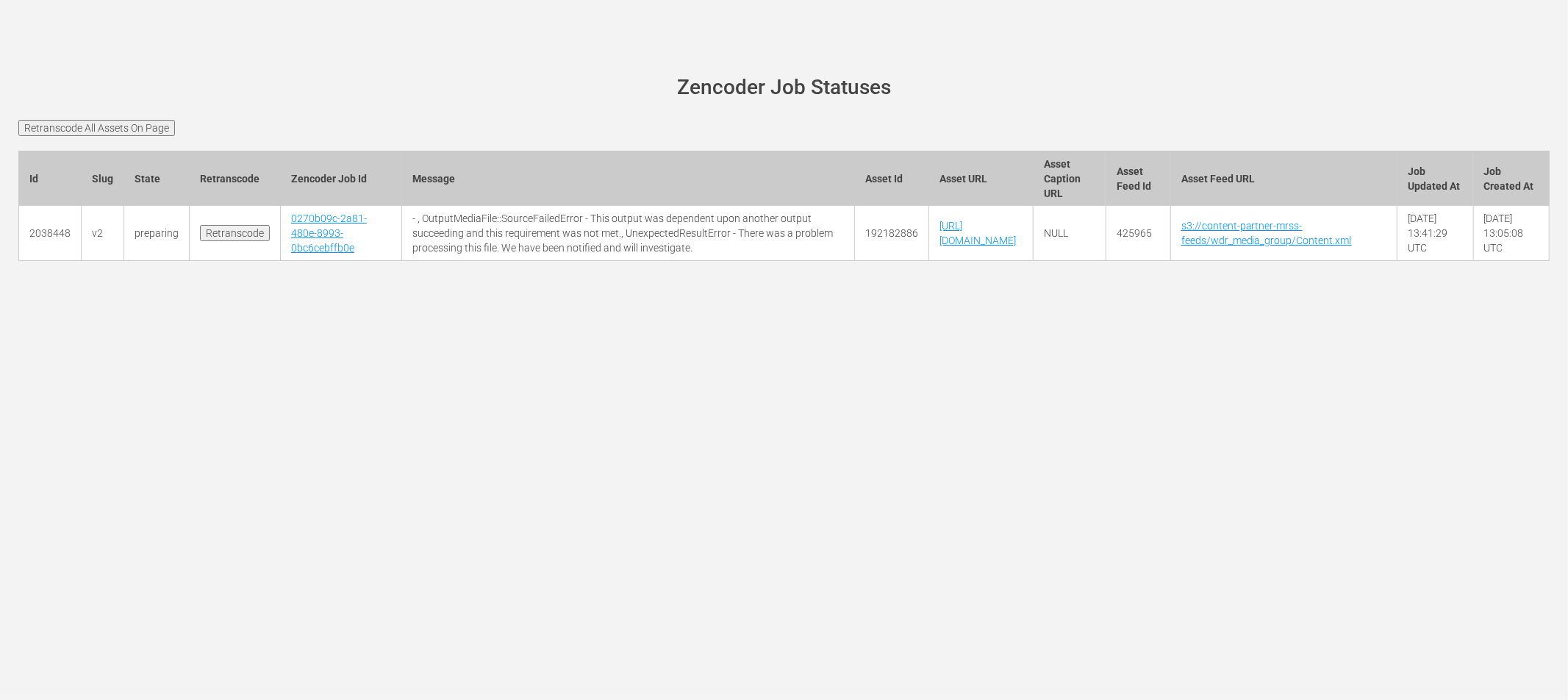
click at [141, 121] on input "Retranscode All Assets On Page" at bounding box center [96, 128] width 157 height 16
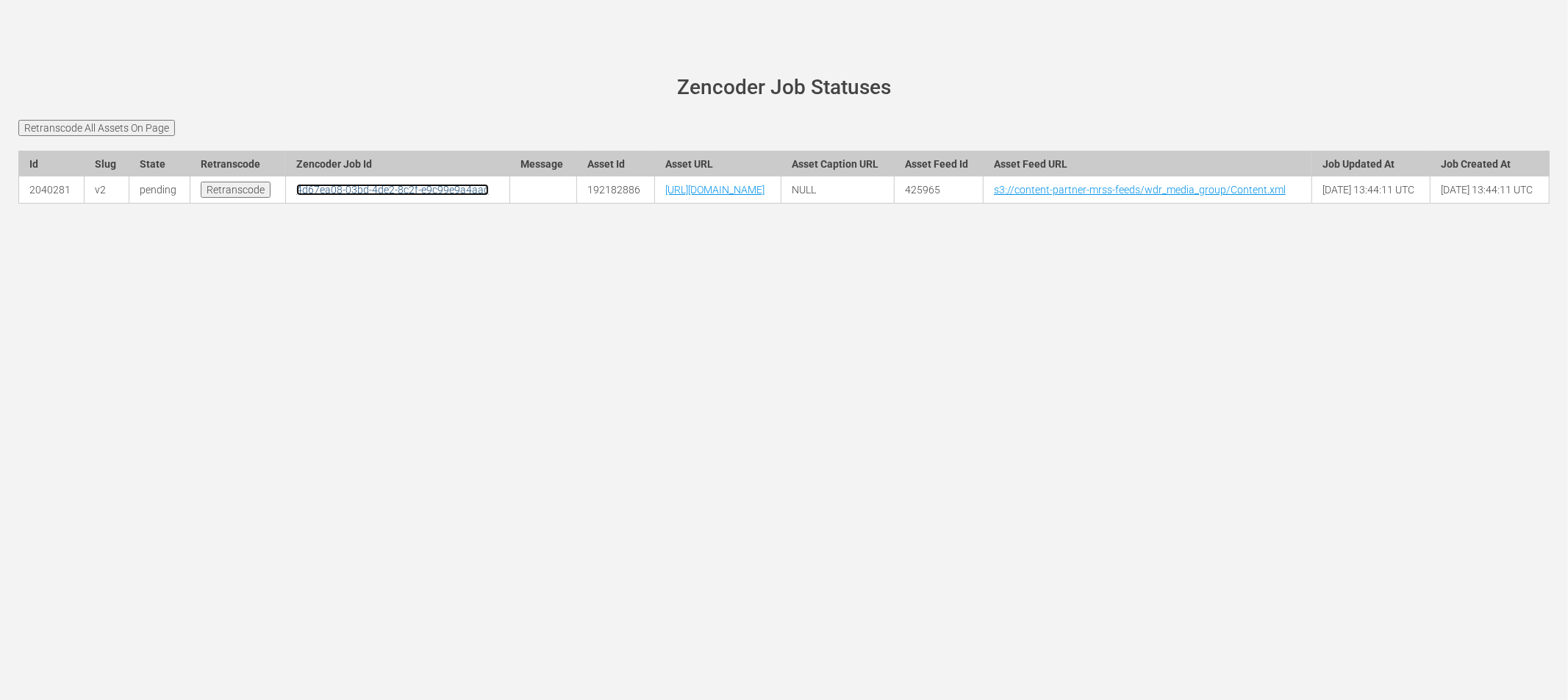
click at [331, 195] on link "4d67ea08-03bd-4de2-8c2f-e9c99e9a4aac" at bounding box center [392, 189] width 193 height 12
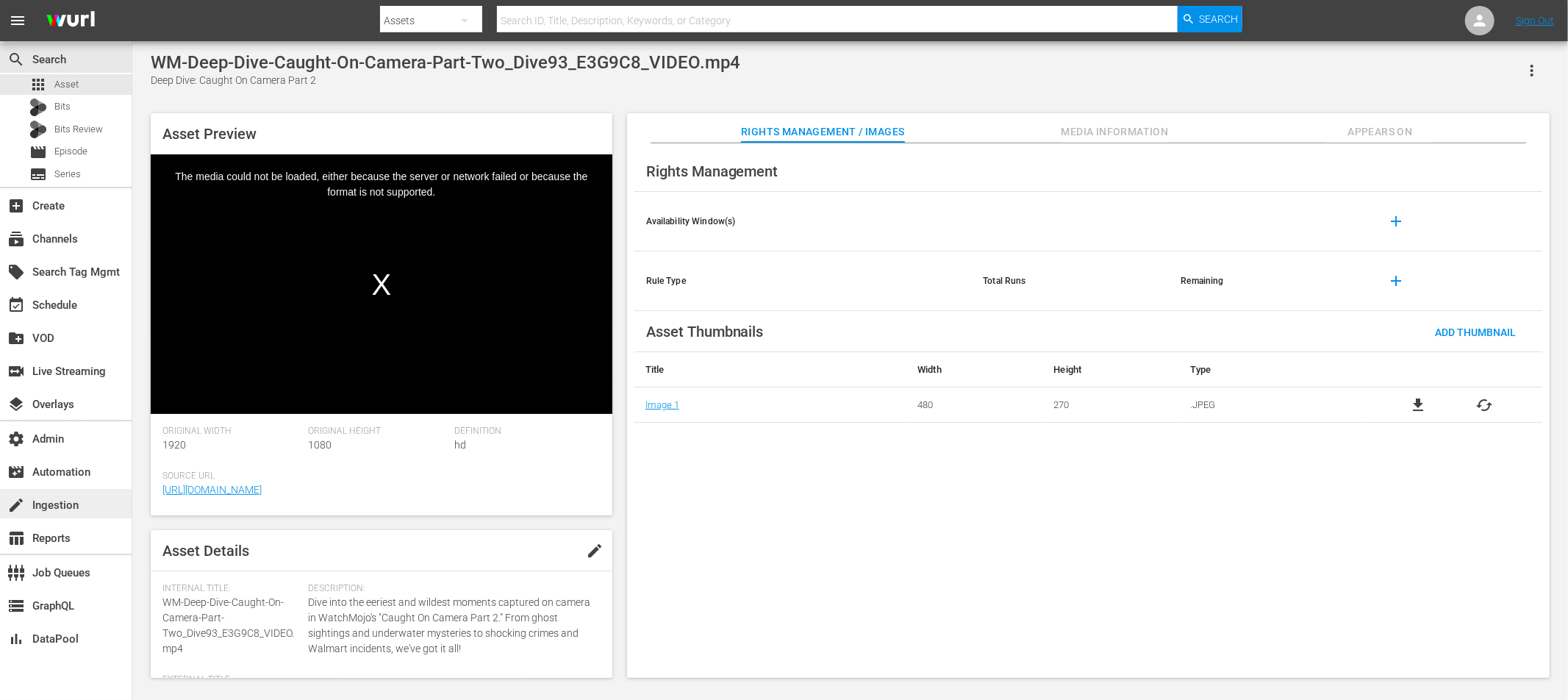
click at [60, 509] on div "create Ingestion" at bounding box center [41, 503] width 83 height 13
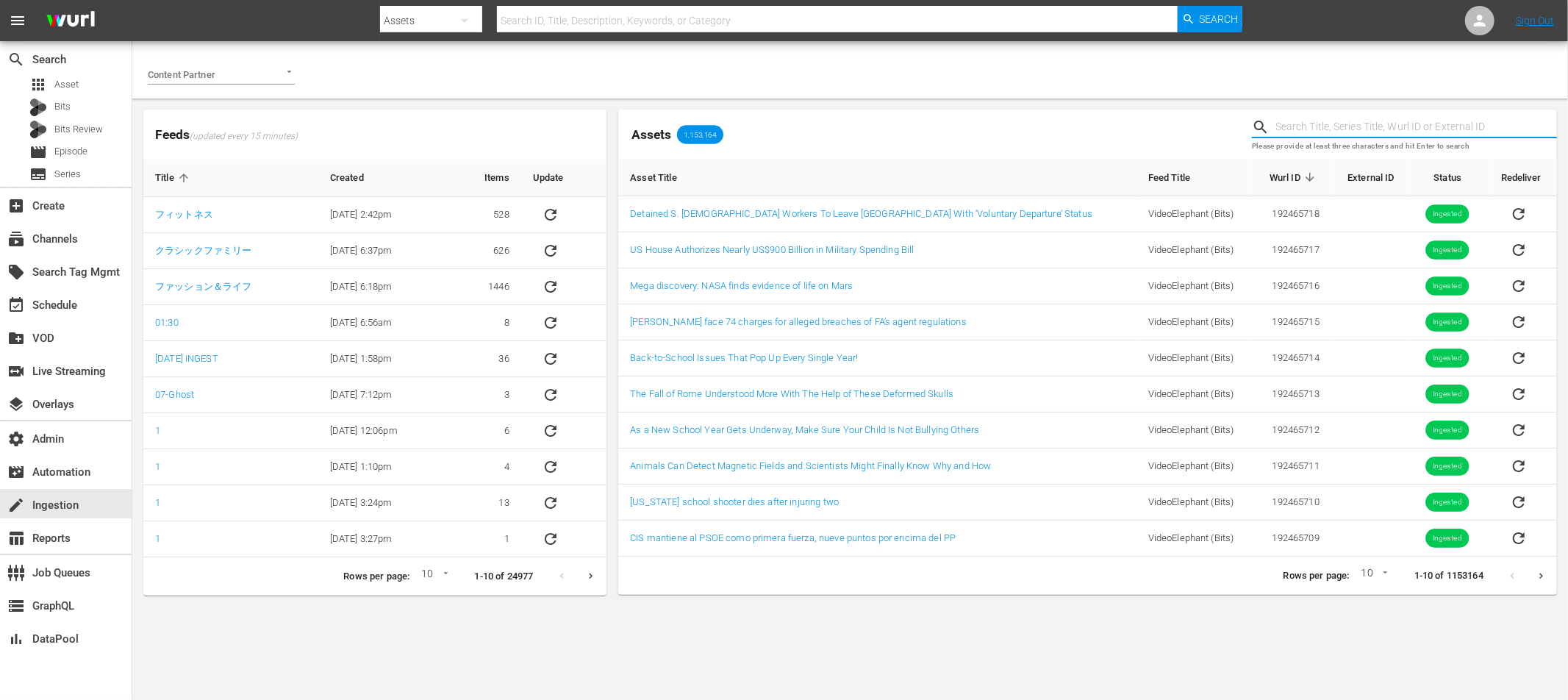
click at [1357, 130] on input "text" at bounding box center [1416, 127] width 282 height 22
paste input "153073085"
type input "153073085"
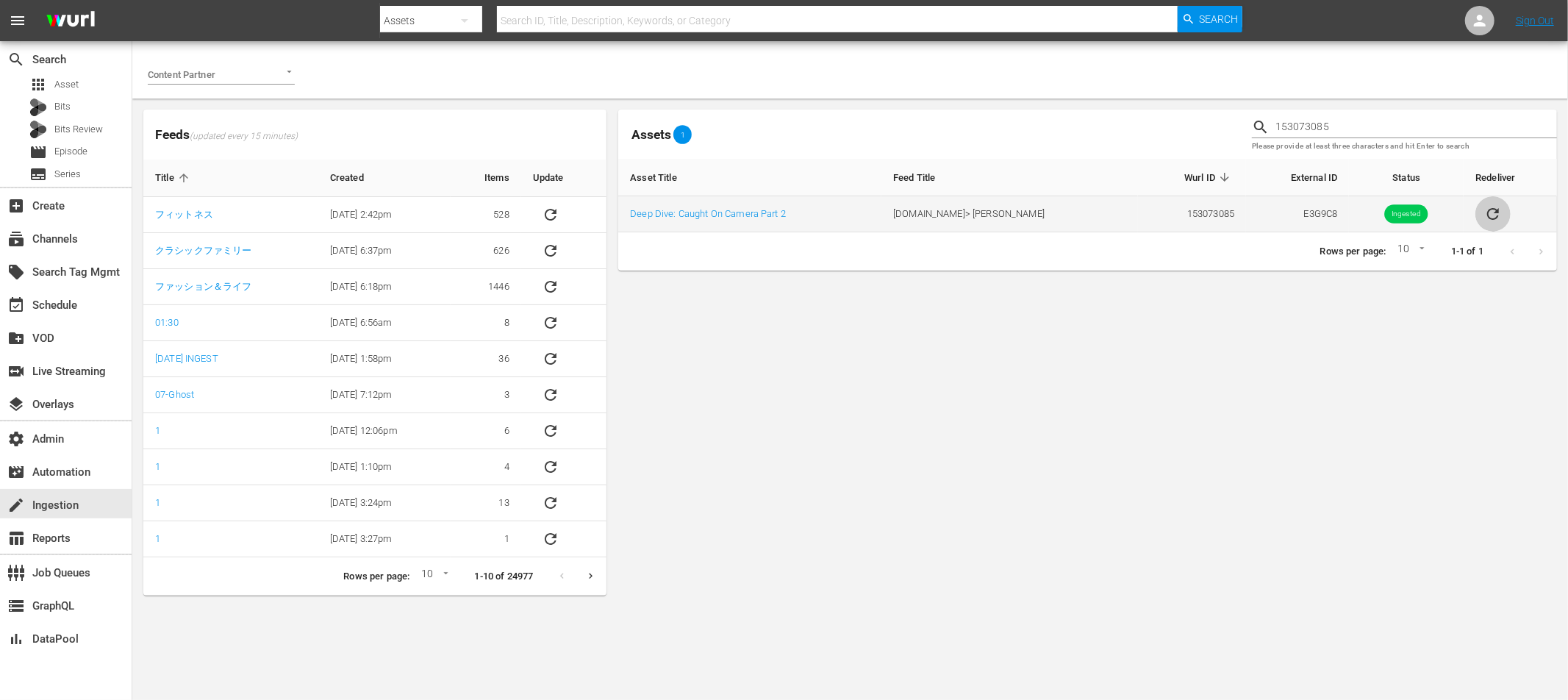
click at [1490, 215] on icon "sticky table" at bounding box center [1492, 213] width 12 height 12
click at [1299, 129] on input "153073085" at bounding box center [1416, 127] width 282 height 22
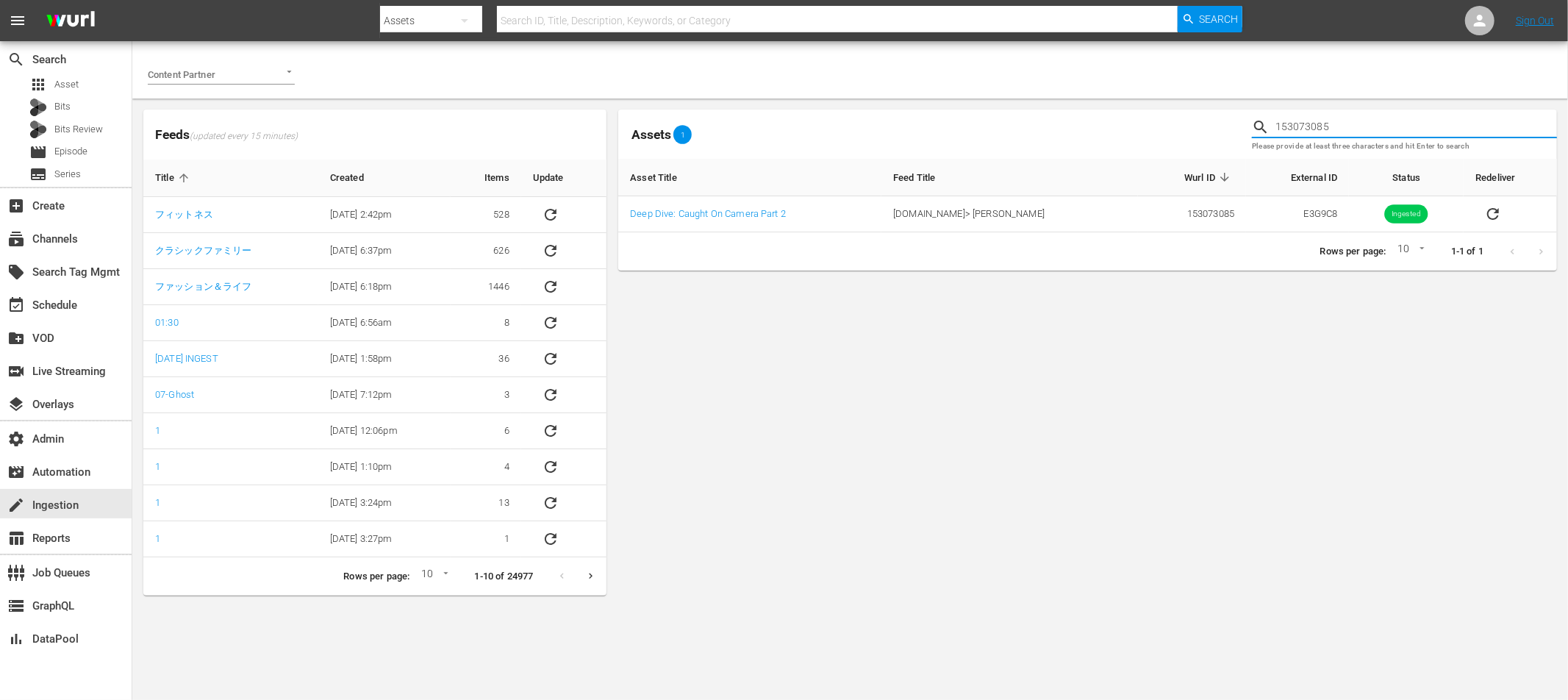
click at [1299, 129] on input "153073085" at bounding box center [1416, 127] width 282 height 22
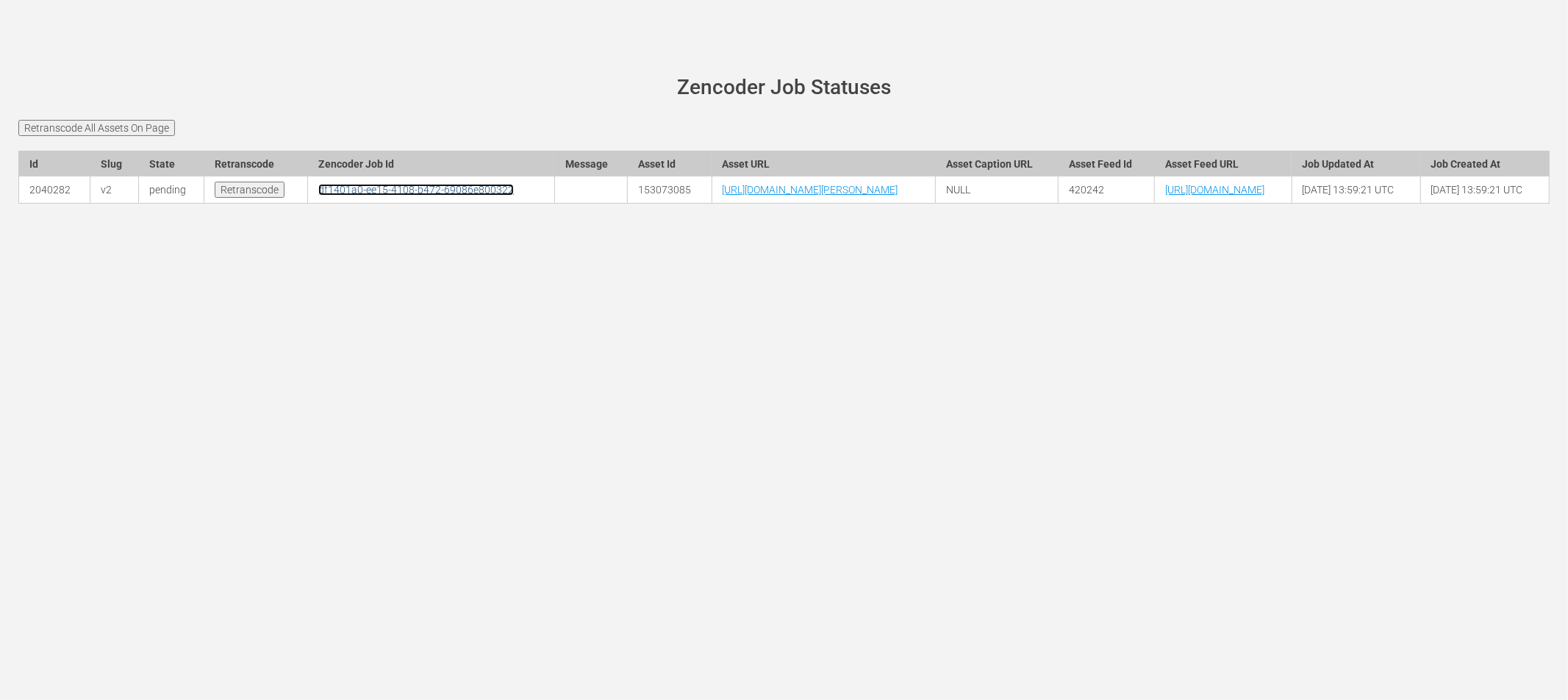
click at [318, 195] on link "df1401a0-ee15-4108-b472-69086e800322" at bounding box center [416, 189] width 195 height 12
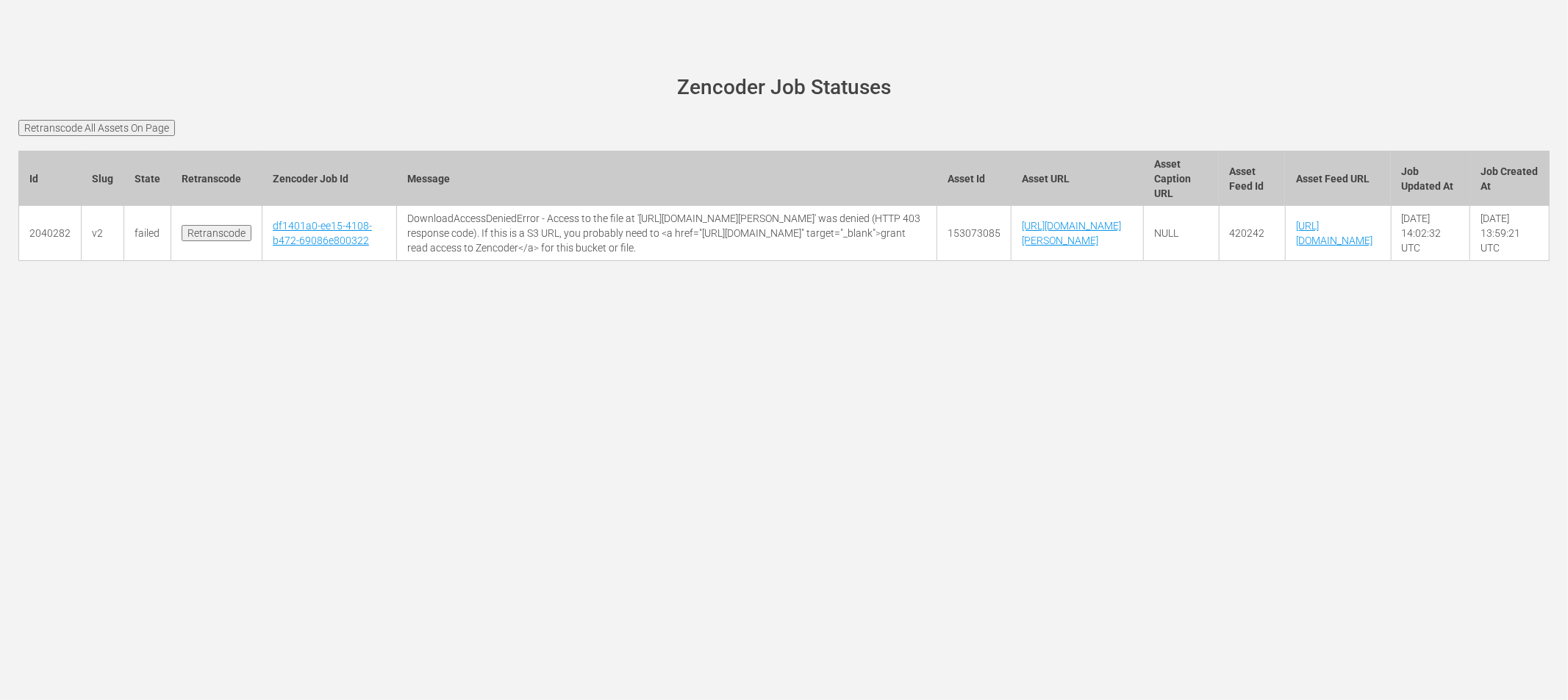
click at [103, 124] on input "Retranscode All Assets On Page" at bounding box center [96, 128] width 157 height 16
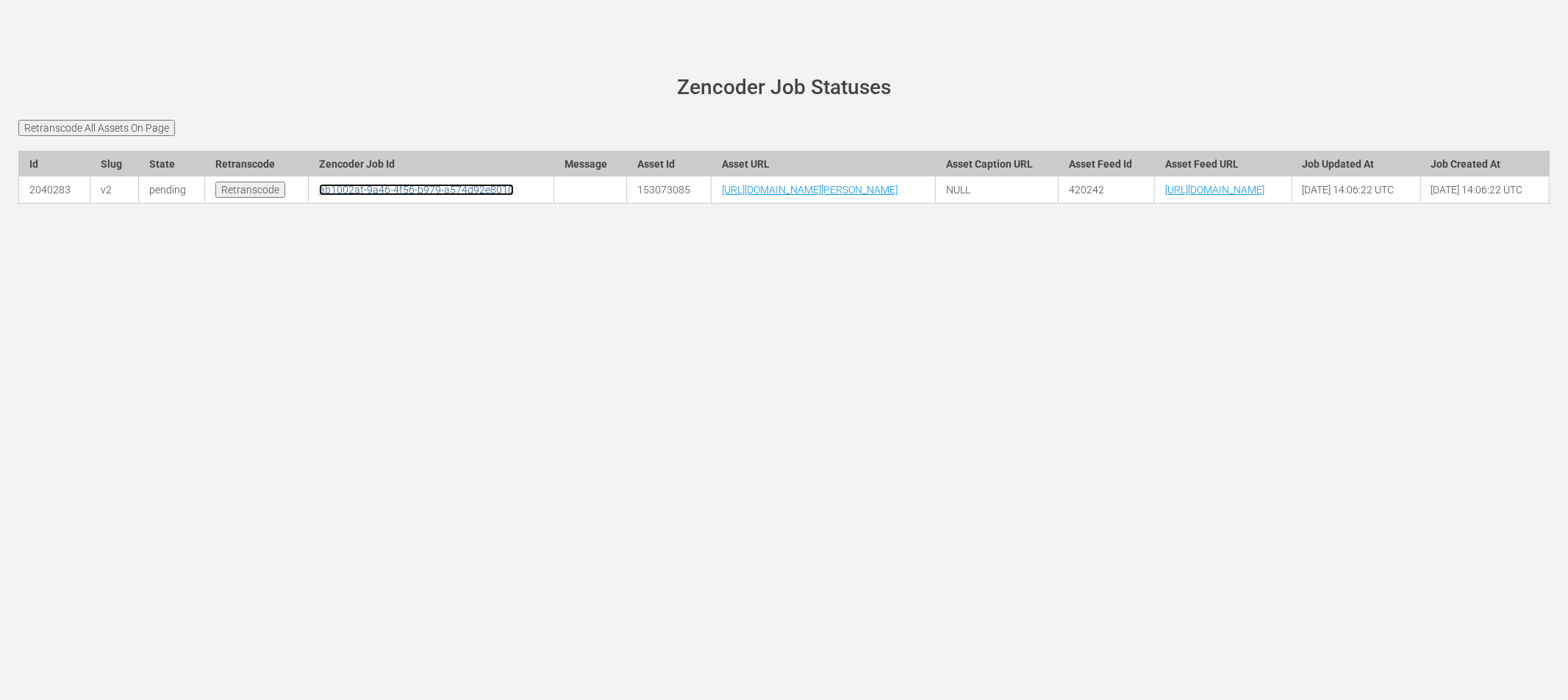
click at [319, 195] on link "ab1002af-9a46-4f56-b979-a574d92e8010" at bounding box center [417, 189] width 195 height 12
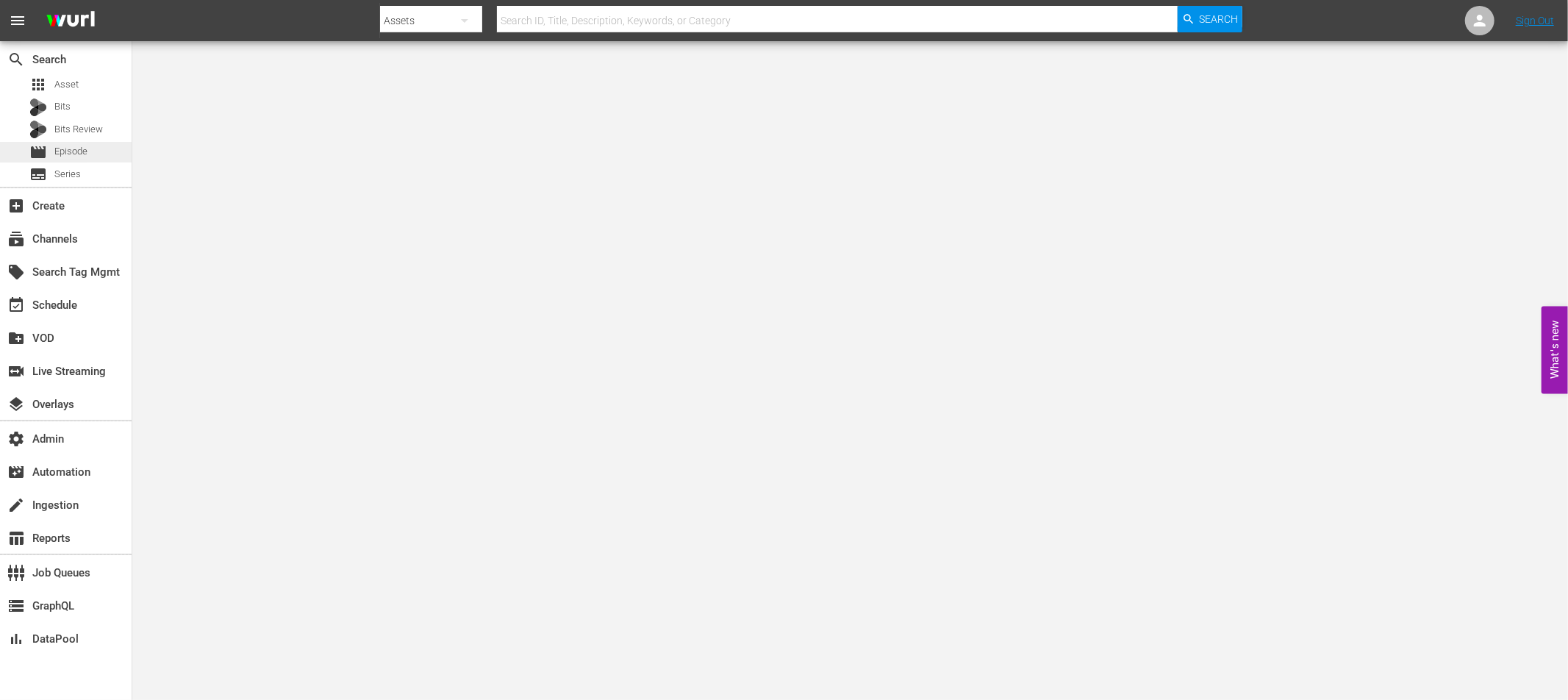
click at [78, 146] on span "Episode" at bounding box center [70, 151] width 33 height 14
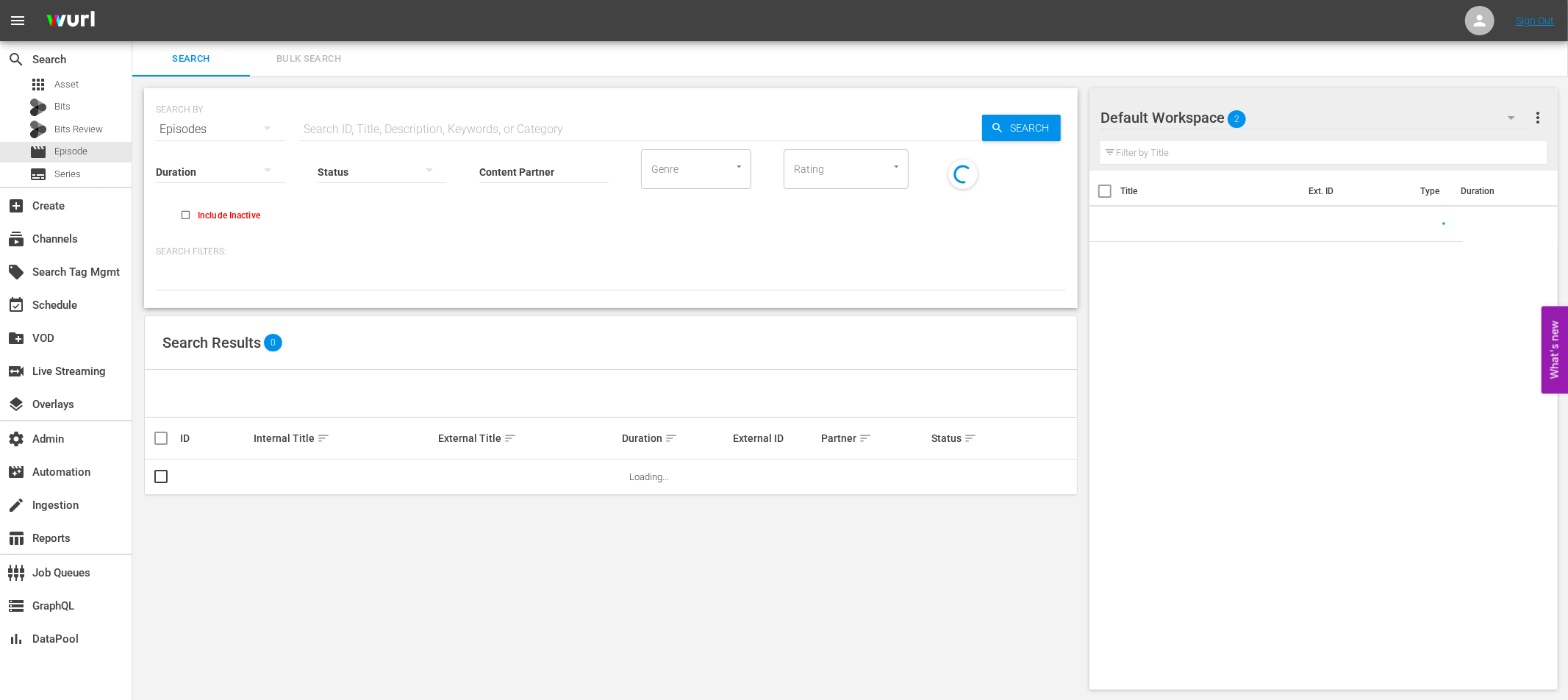
click at [425, 127] on input "text" at bounding box center [641, 129] width 682 height 35
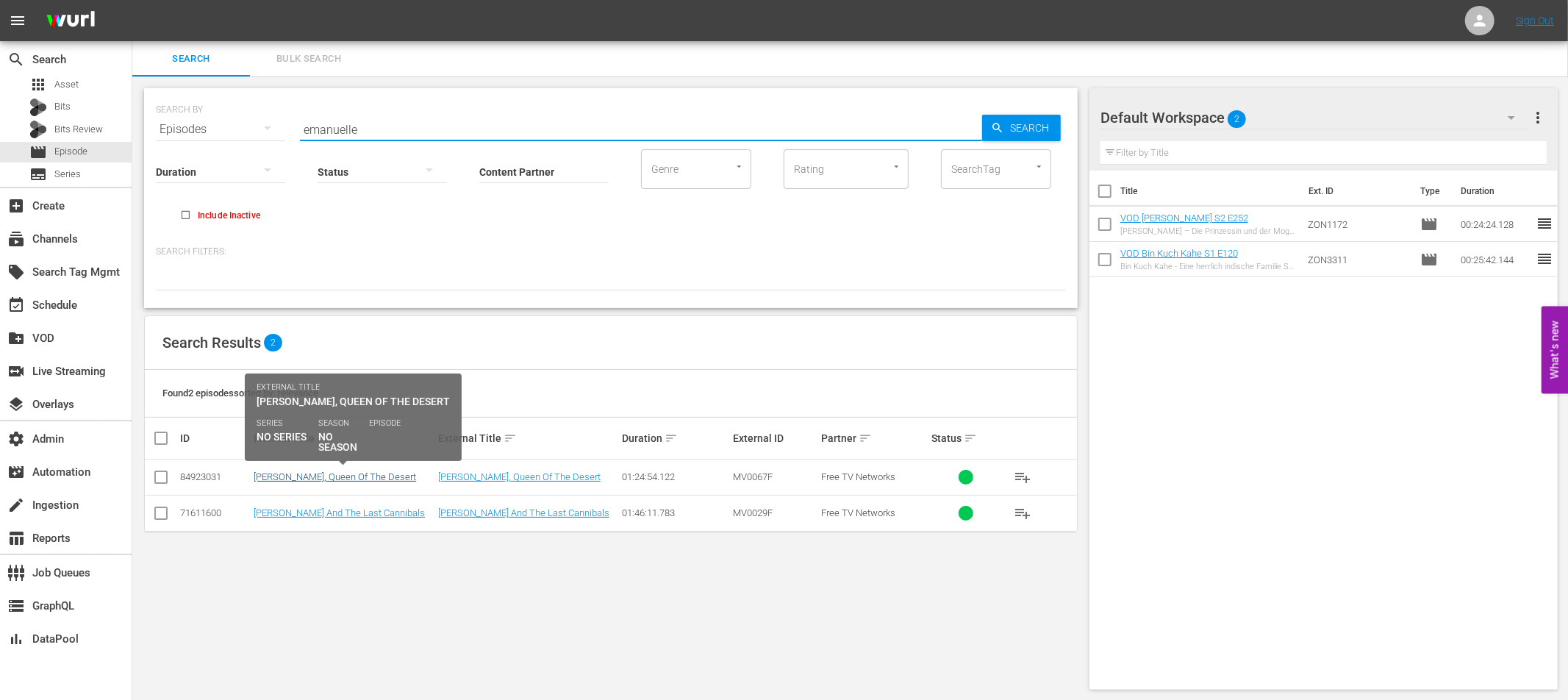
type input "emanuelle"
click at [357, 476] on link "[PERSON_NAME], Queen Of The Desert" at bounding box center [335, 477] width 163 height 11
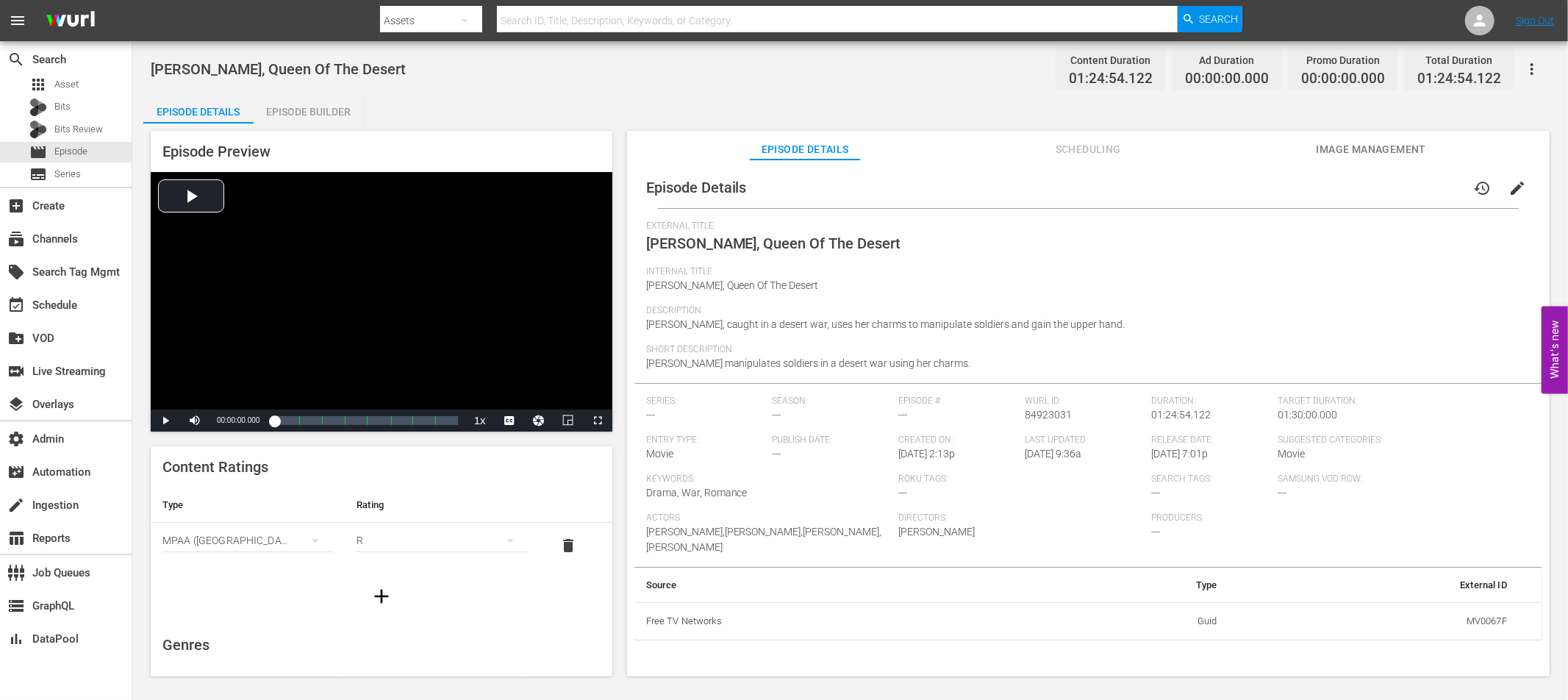
click at [1351, 148] on span "Image Management" at bounding box center [1371, 149] width 111 height 18
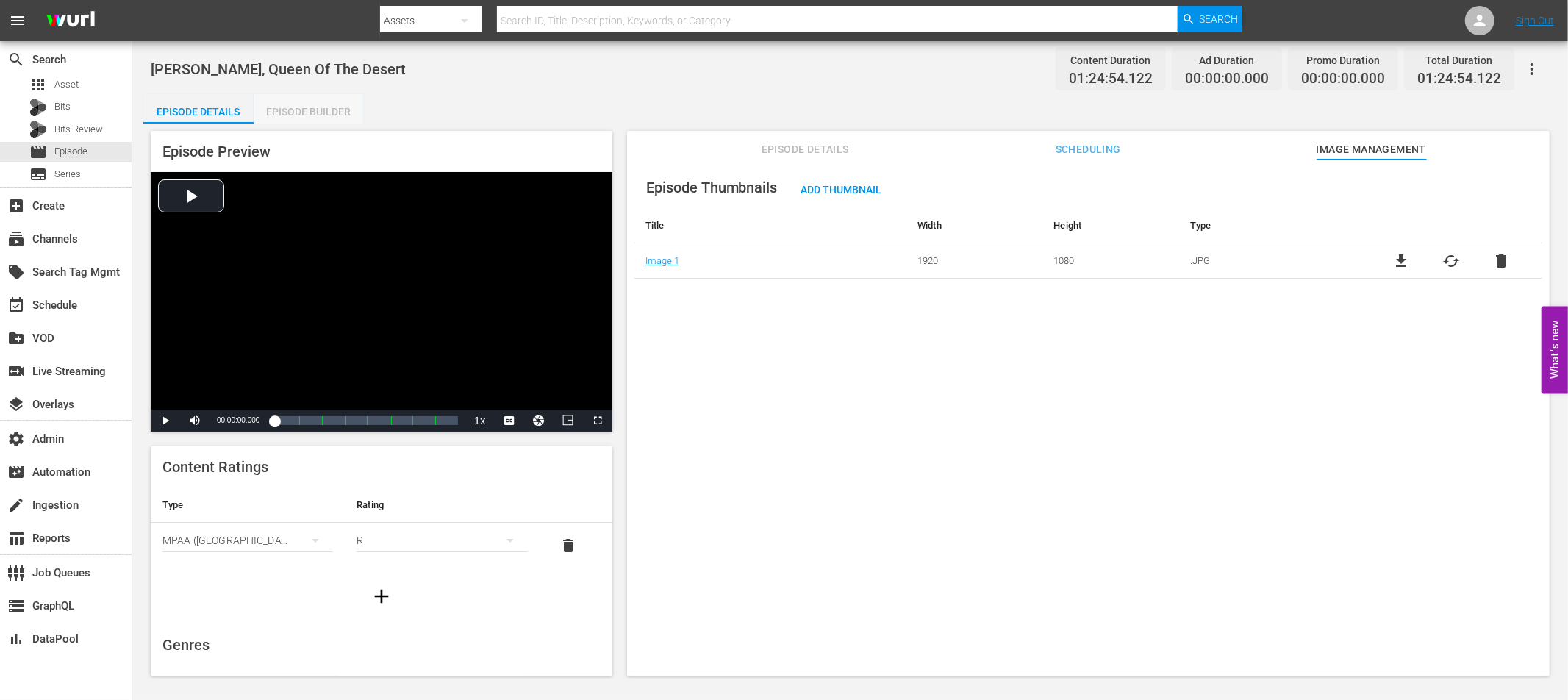
click at [330, 111] on div "Episode Builder" at bounding box center [309, 112] width 111 height 35
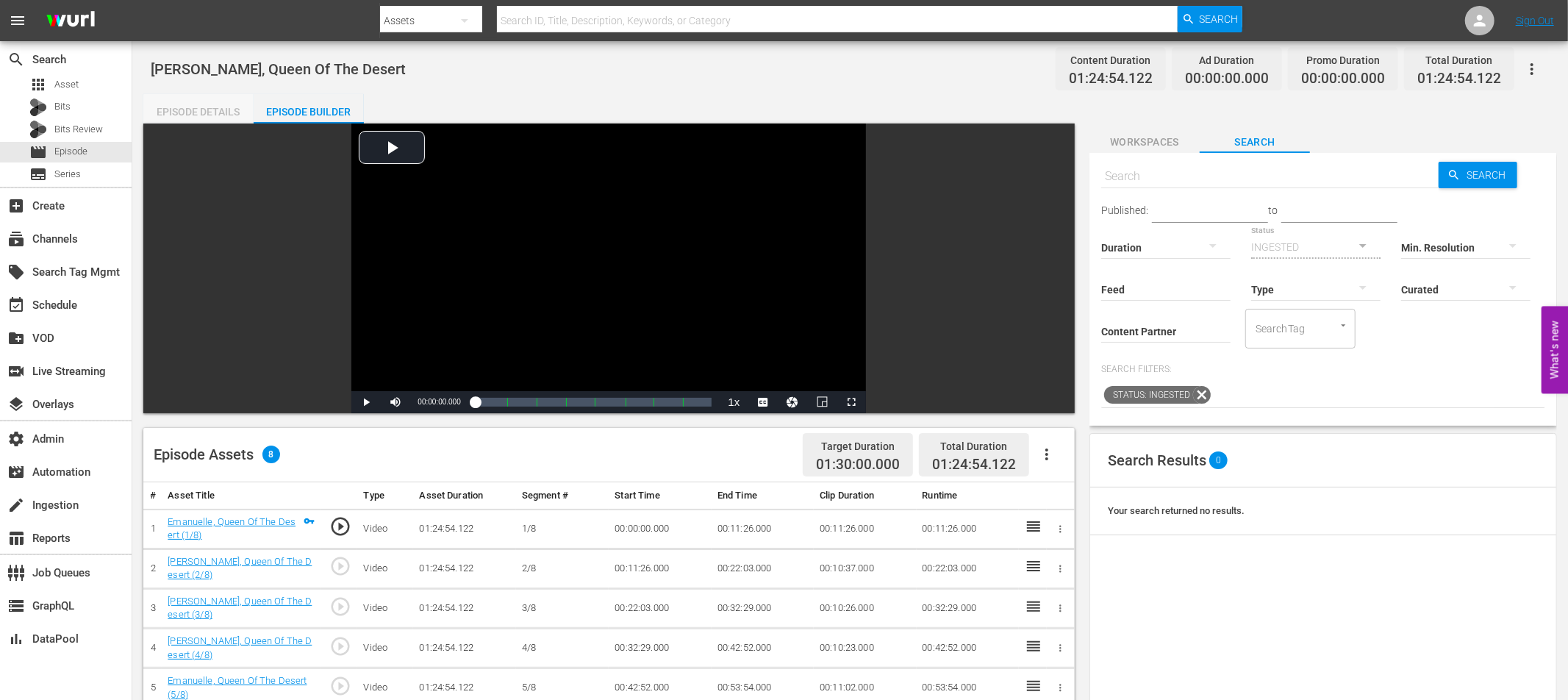
drag, startPoint x: 214, startPoint y: 113, endPoint x: 656, endPoint y: 207, distance: 451.9
click at [214, 113] on div "Episode Details" at bounding box center [198, 112] width 111 height 35
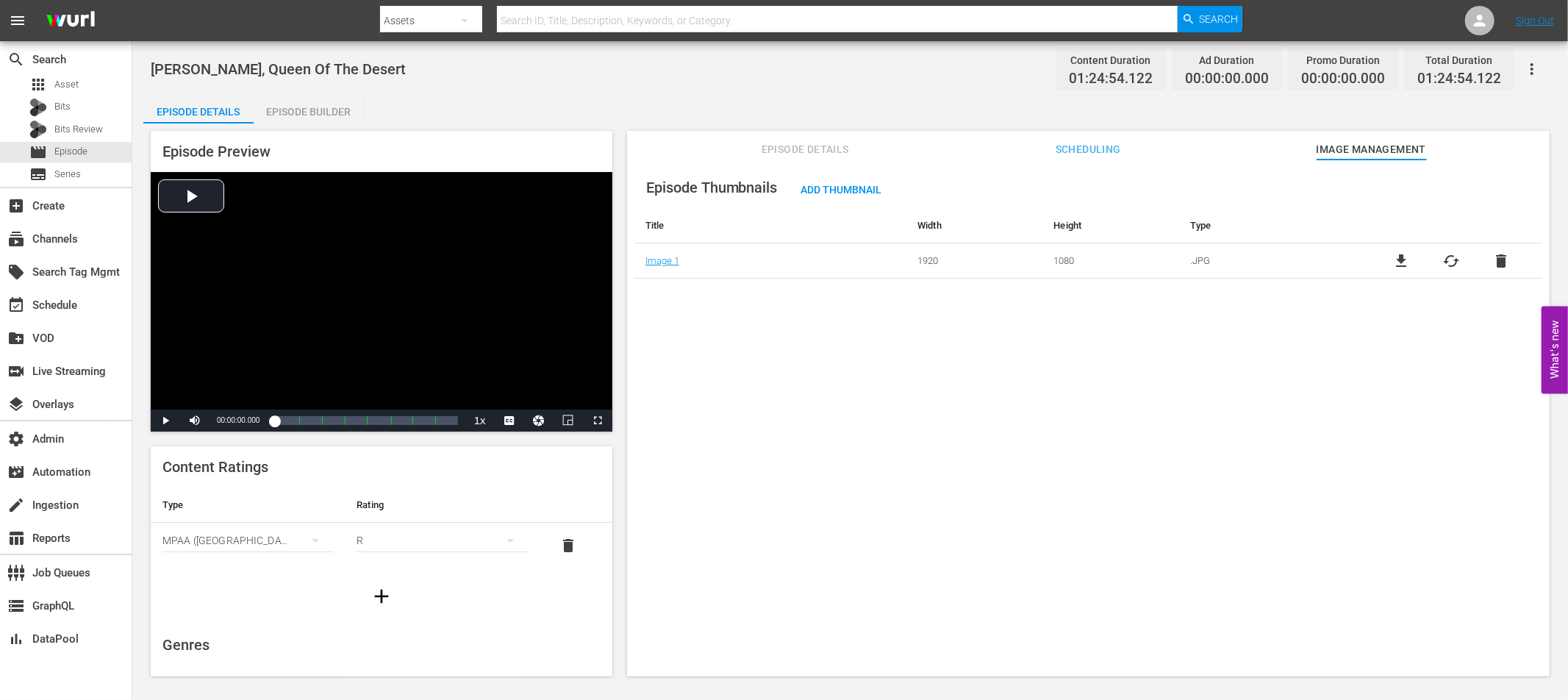
drag, startPoint x: 318, startPoint y: 113, endPoint x: 328, endPoint y: 119, distance: 11.7
click at [318, 113] on div "Episode Builder" at bounding box center [309, 112] width 111 height 35
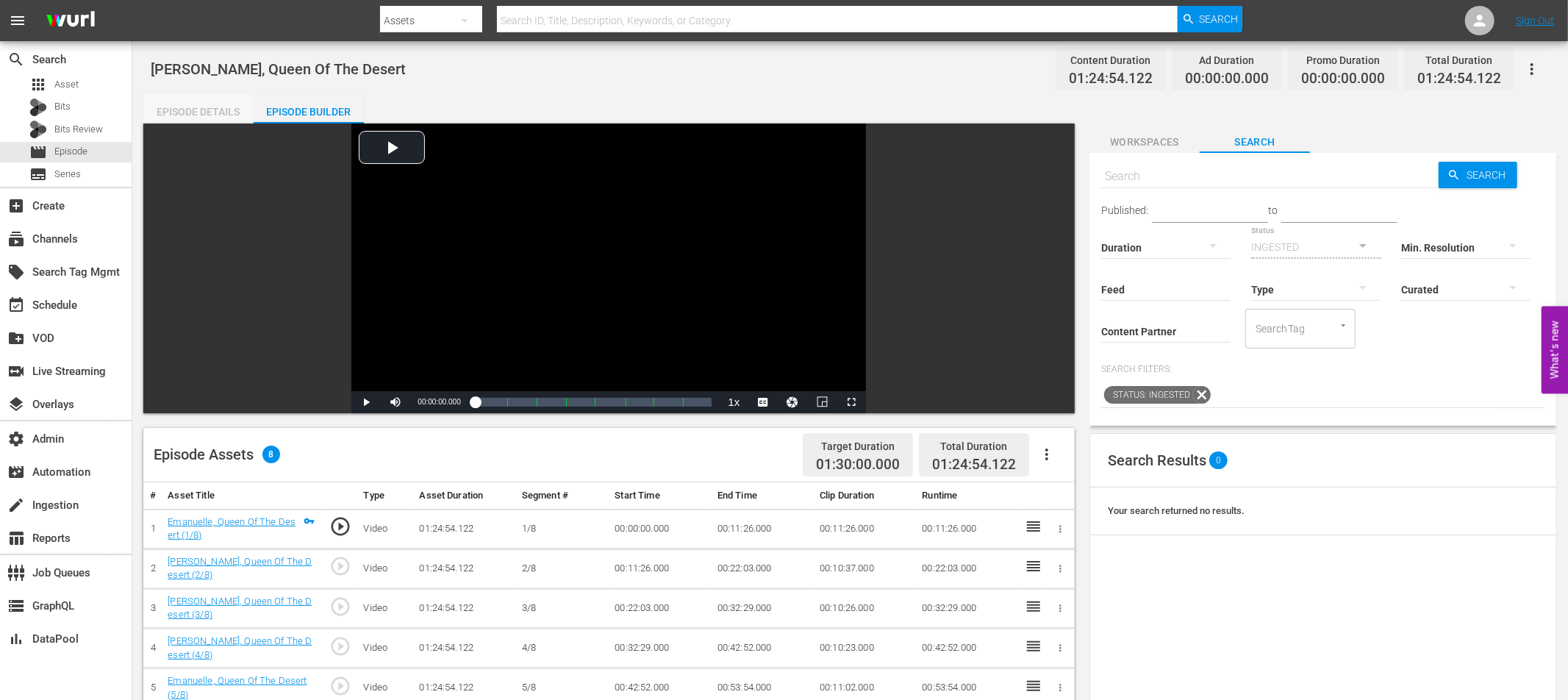
click at [218, 111] on div "Episode Details" at bounding box center [198, 112] width 111 height 35
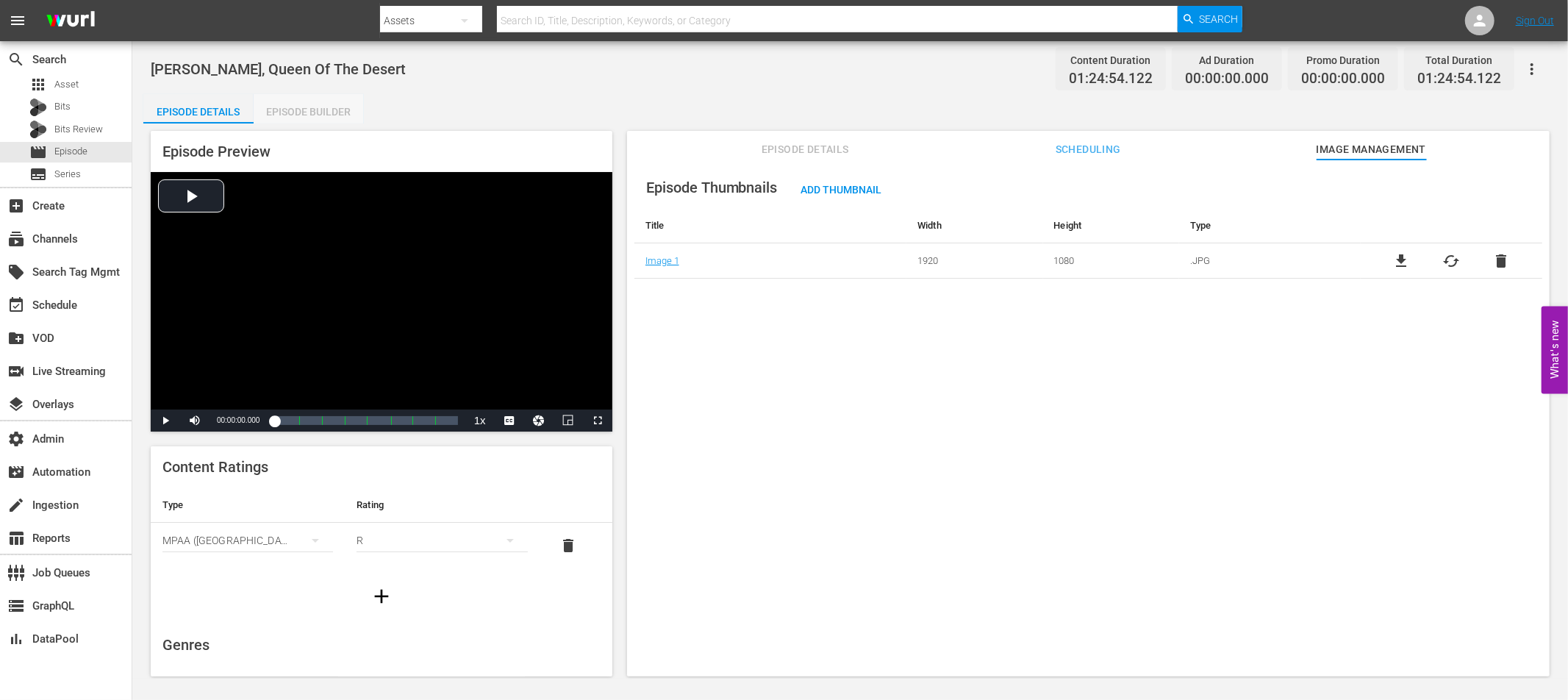
drag, startPoint x: 332, startPoint y: 110, endPoint x: 342, endPoint y: 116, distance: 11.7
click at [332, 110] on div "Episode Builder" at bounding box center [309, 112] width 111 height 35
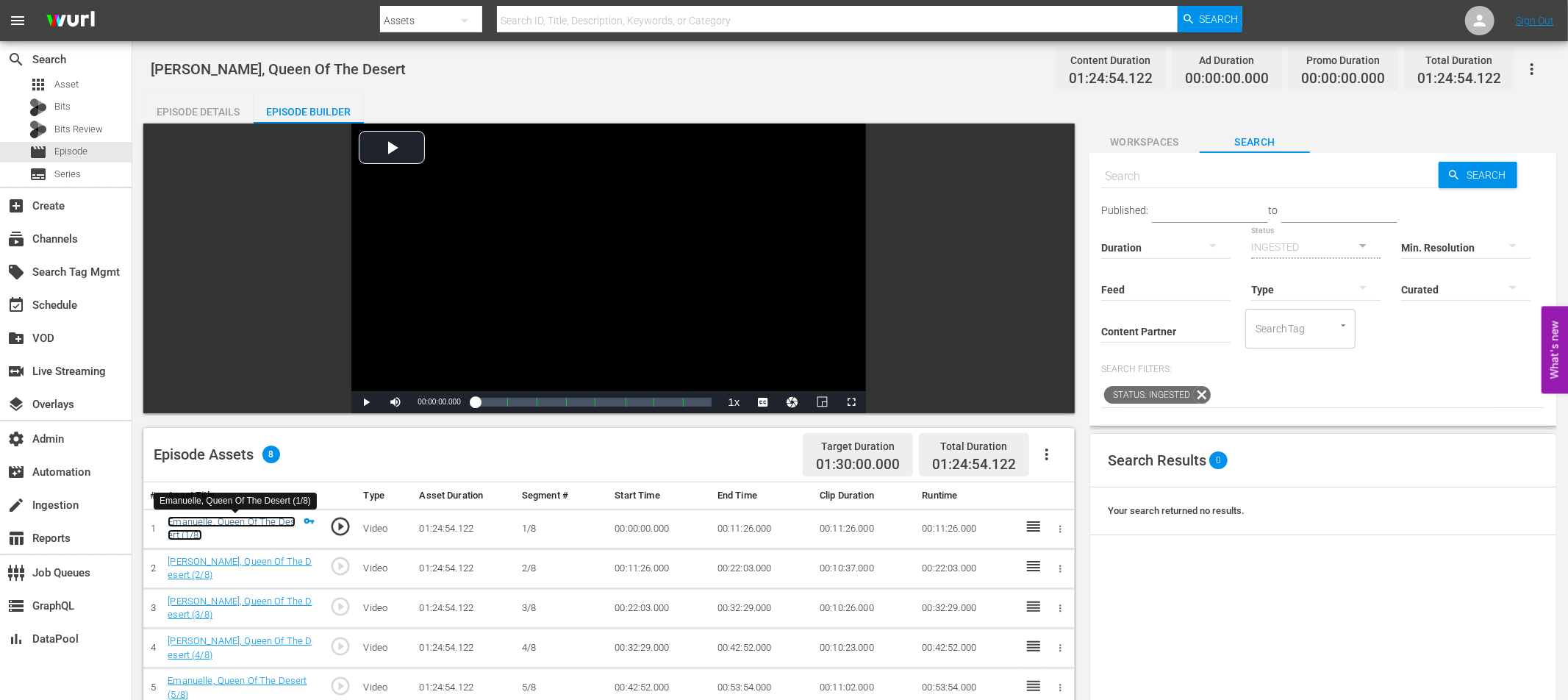
click at [251, 518] on link "Emanuelle, Queen Of The Desert (1/8)" at bounding box center [231, 529] width 128 height 25
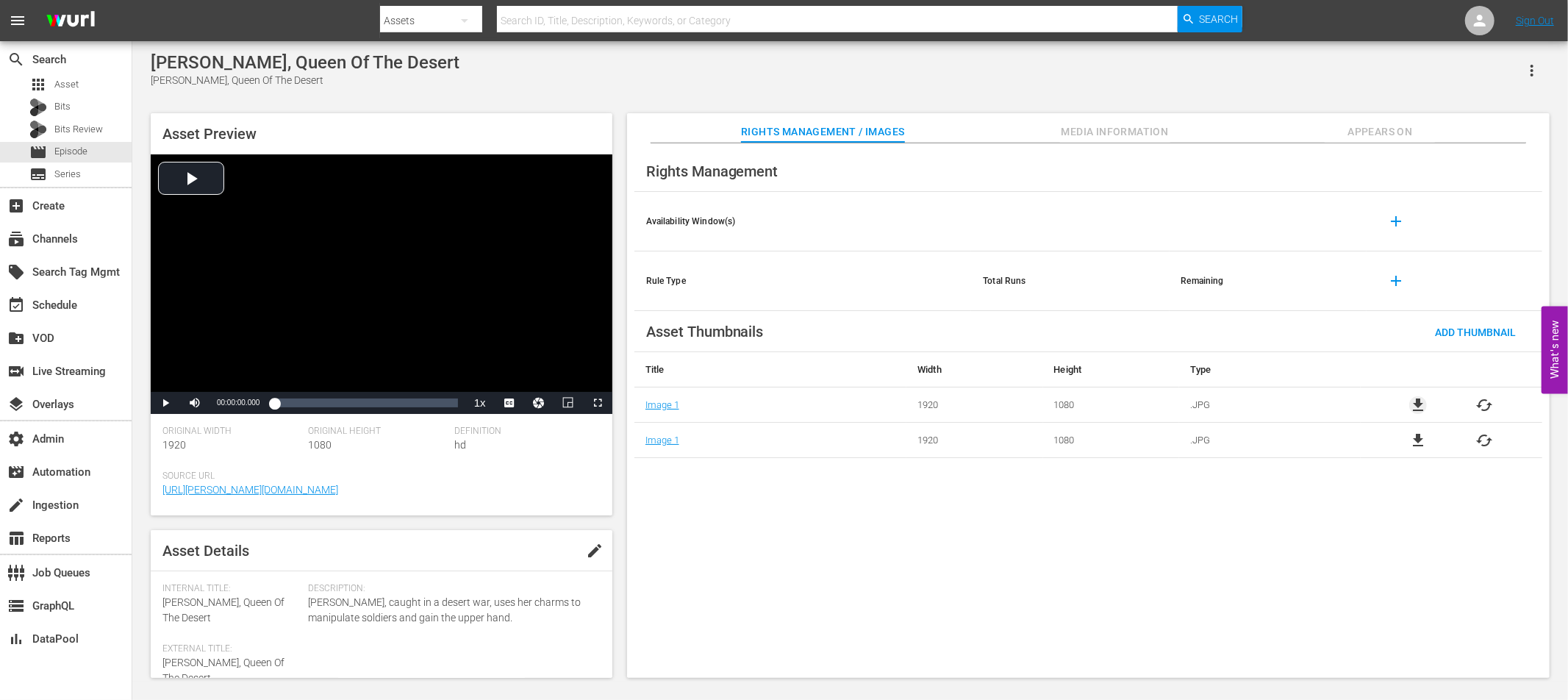
click at [1413, 404] on span "file_download" at bounding box center [1418, 405] width 18 height 18
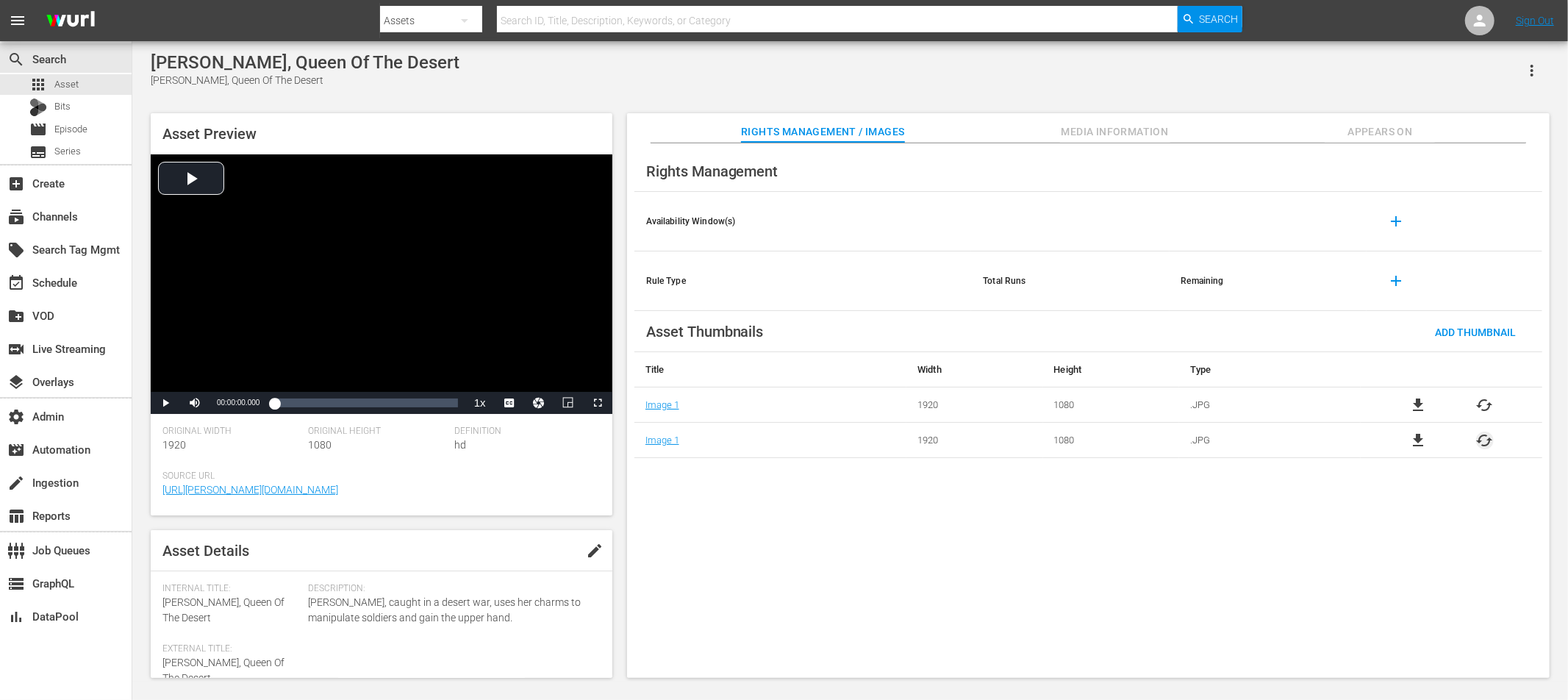
click at [1483, 438] on span "cached" at bounding box center [1485, 441] width 18 height 18
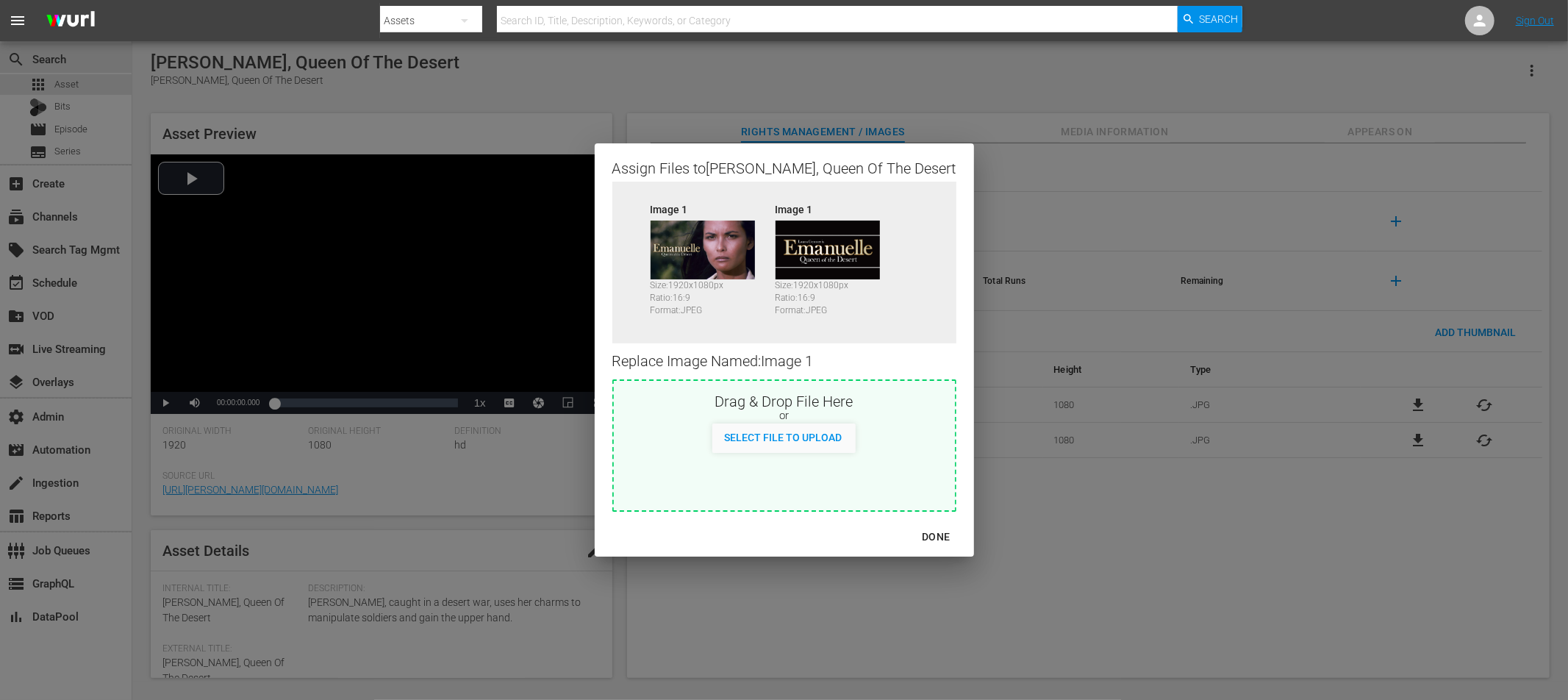
click at [915, 537] on div "DONE" at bounding box center [936, 537] width 51 height 18
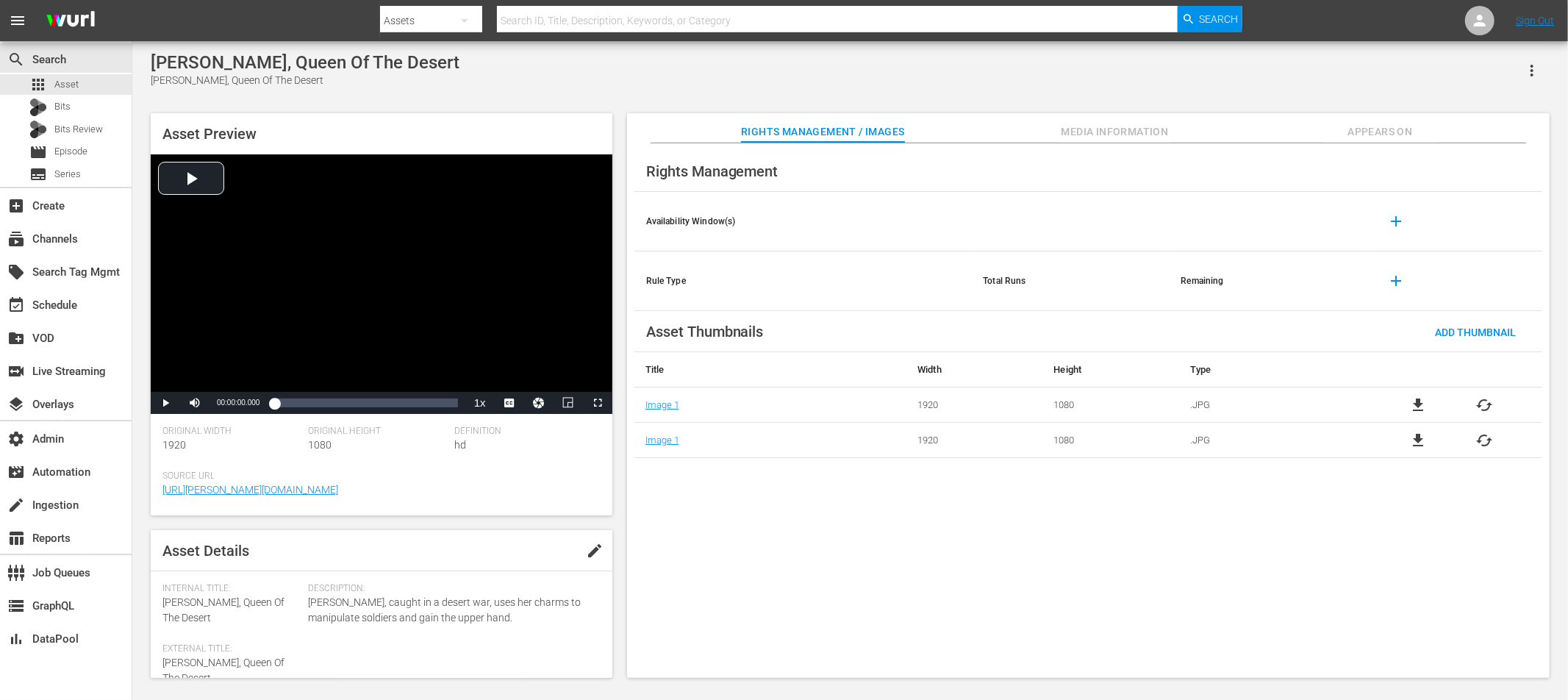
click at [931, 516] on div "Rights Management Availability Window(s) add Rule Type Total Runs Remaining add…" at bounding box center [1089, 410] width 923 height 535
click at [1486, 440] on span "cached" at bounding box center [1485, 441] width 18 height 18
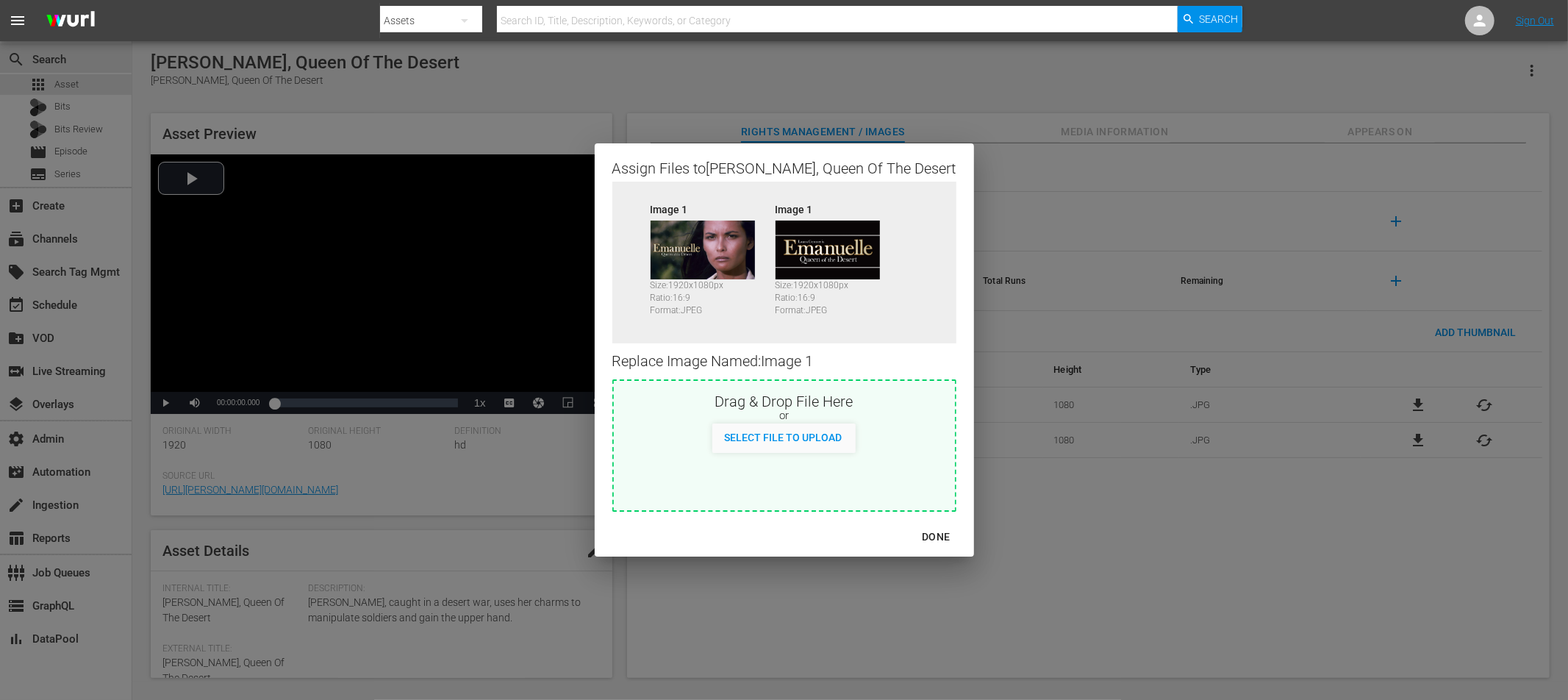
click at [915, 534] on div "DONE" at bounding box center [936, 537] width 51 height 18
